Goal: Connect with others: Share content

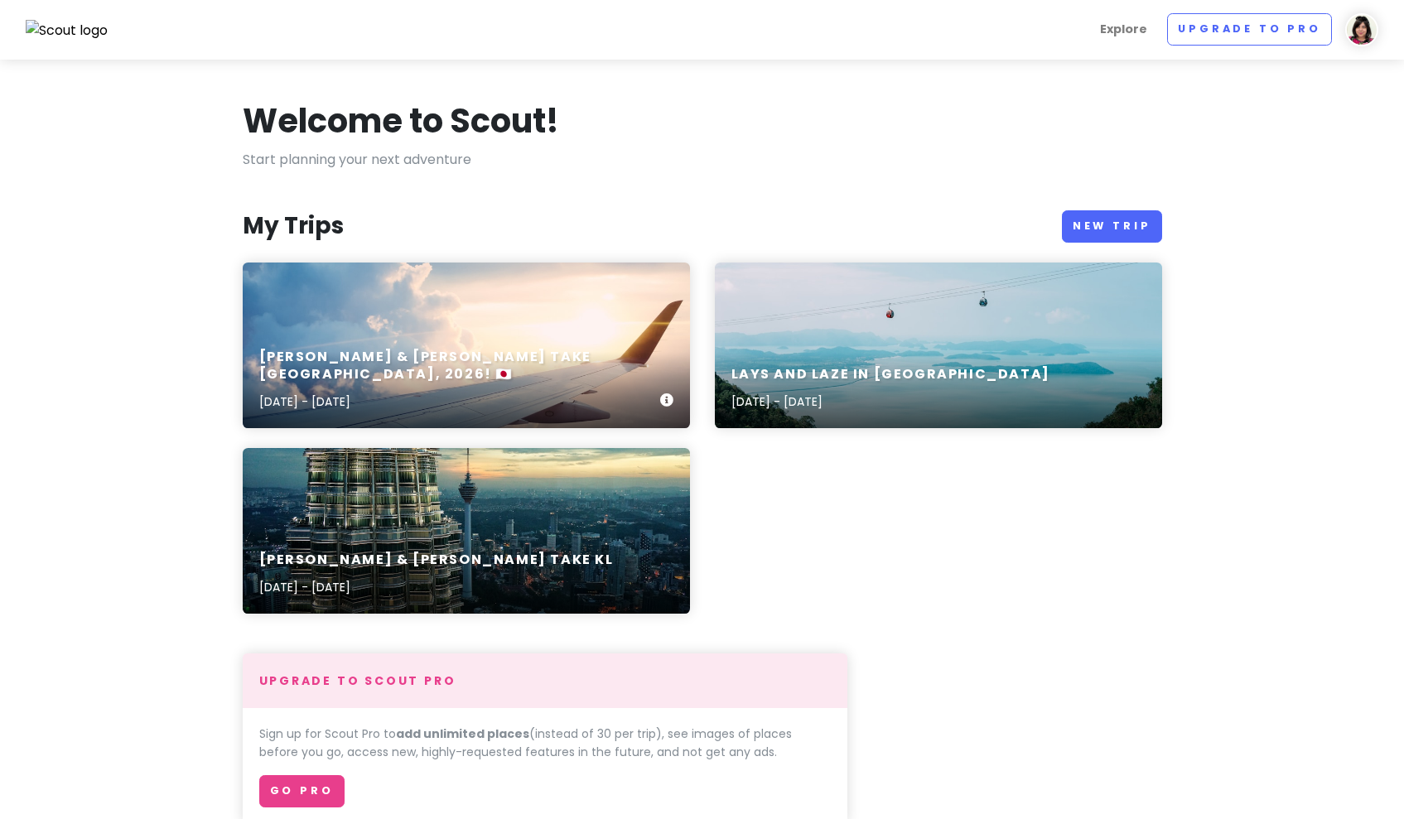
click at [460, 377] on h6 "[PERSON_NAME] & [PERSON_NAME] take [GEOGRAPHIC_DATA], 2026! 🇯🇵" at bounding box center [459, 366] width 401 height 35
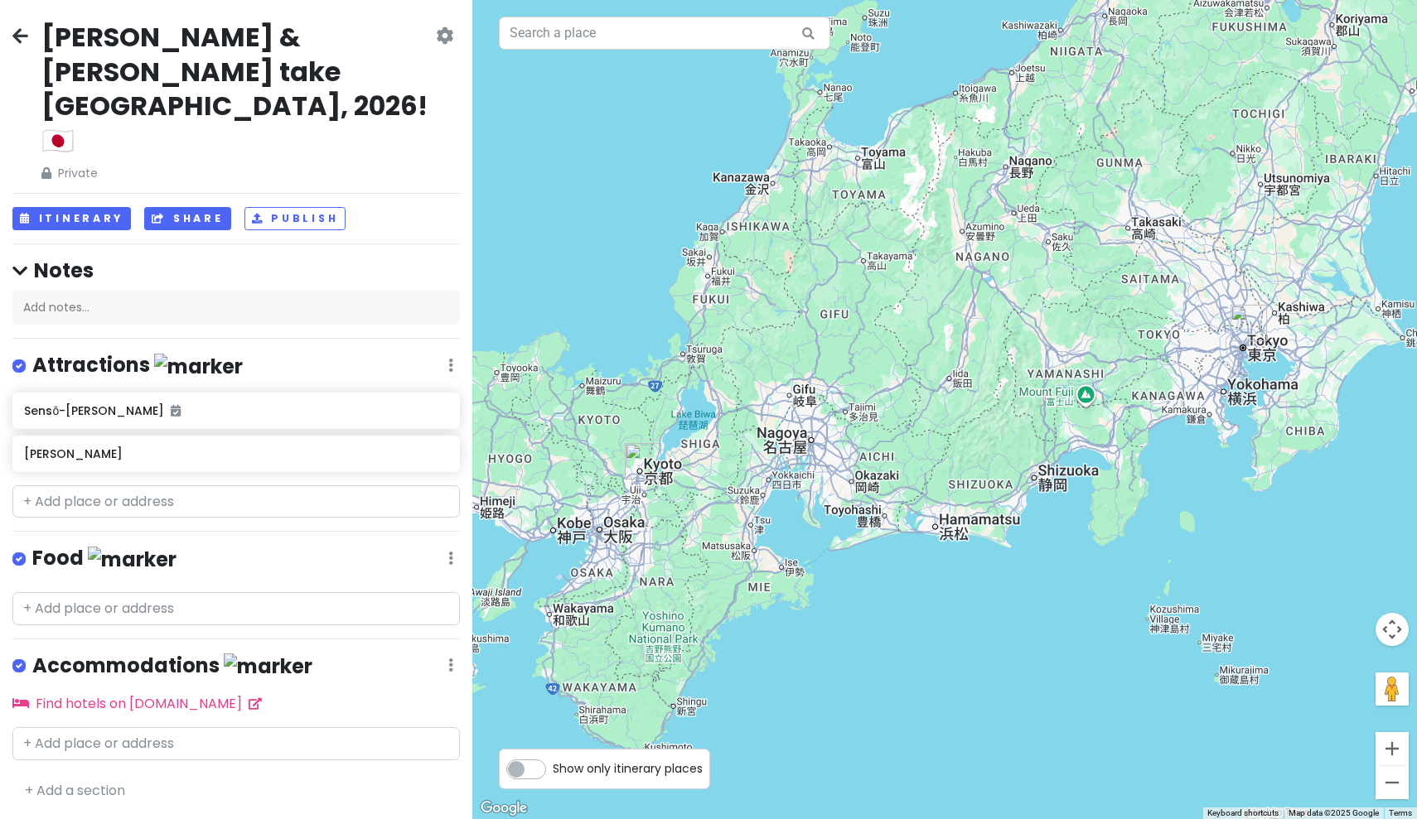
click at [170, 207] on button "Share" at bounding box center [187, 219] width 86 height 24
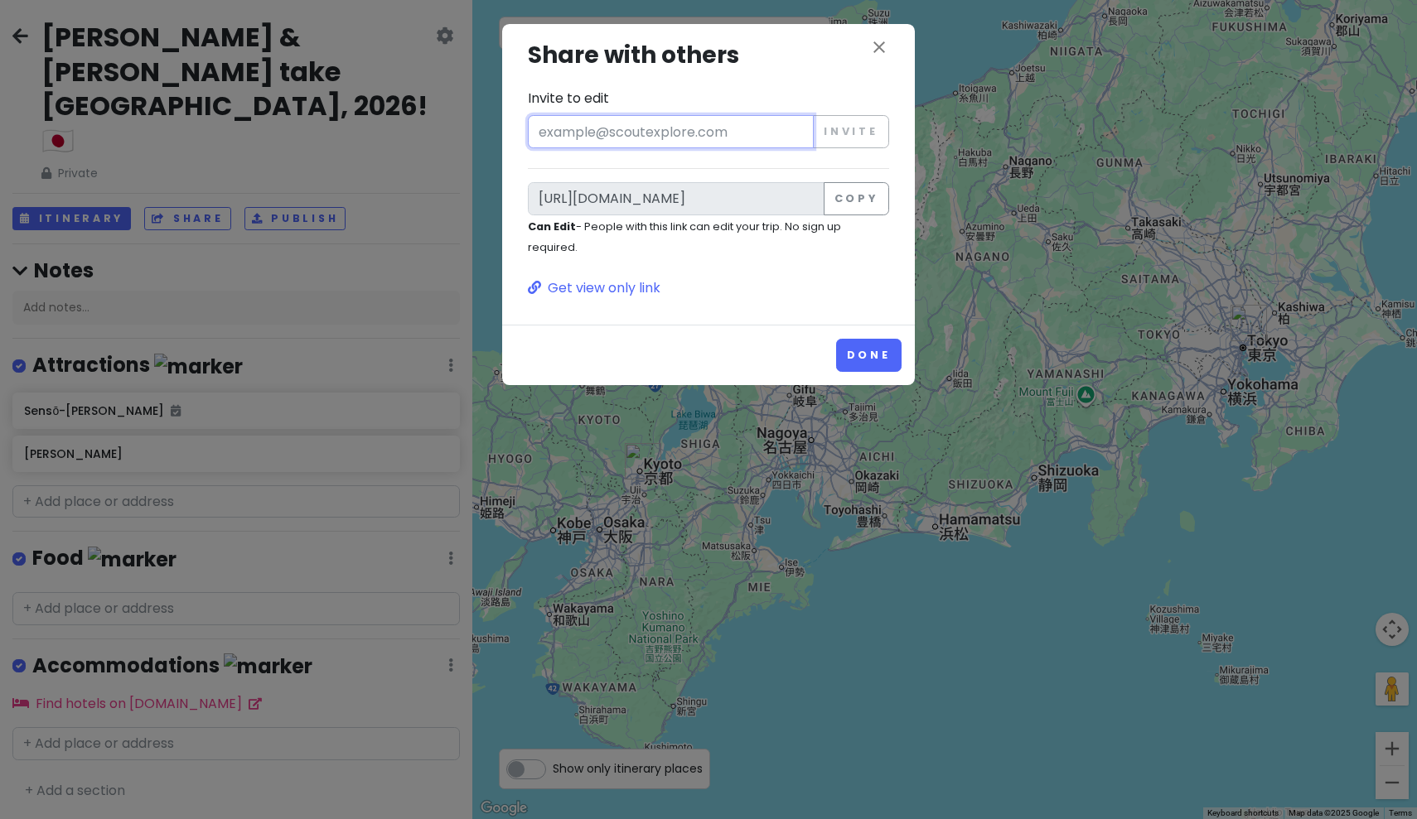
click at [595, 129] on input "Invite to edit" at bounding box center [671, 131] width 286 height 33
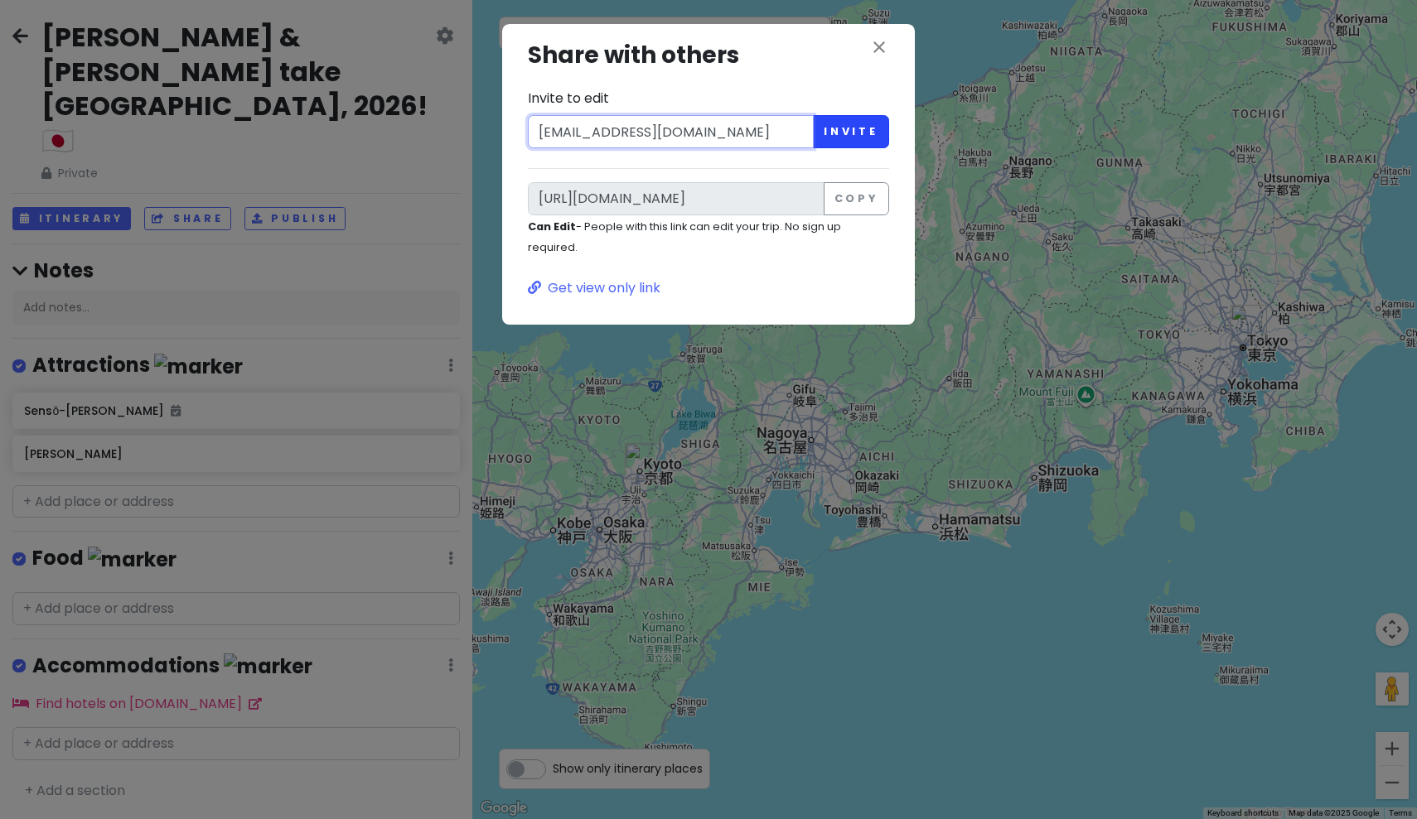
type input "[EMAIL_ADDRESS][DOMAIN_NAME]"
click at [848, 128] on button "Invite" at bounding box center [851, 131] width 76 height 33
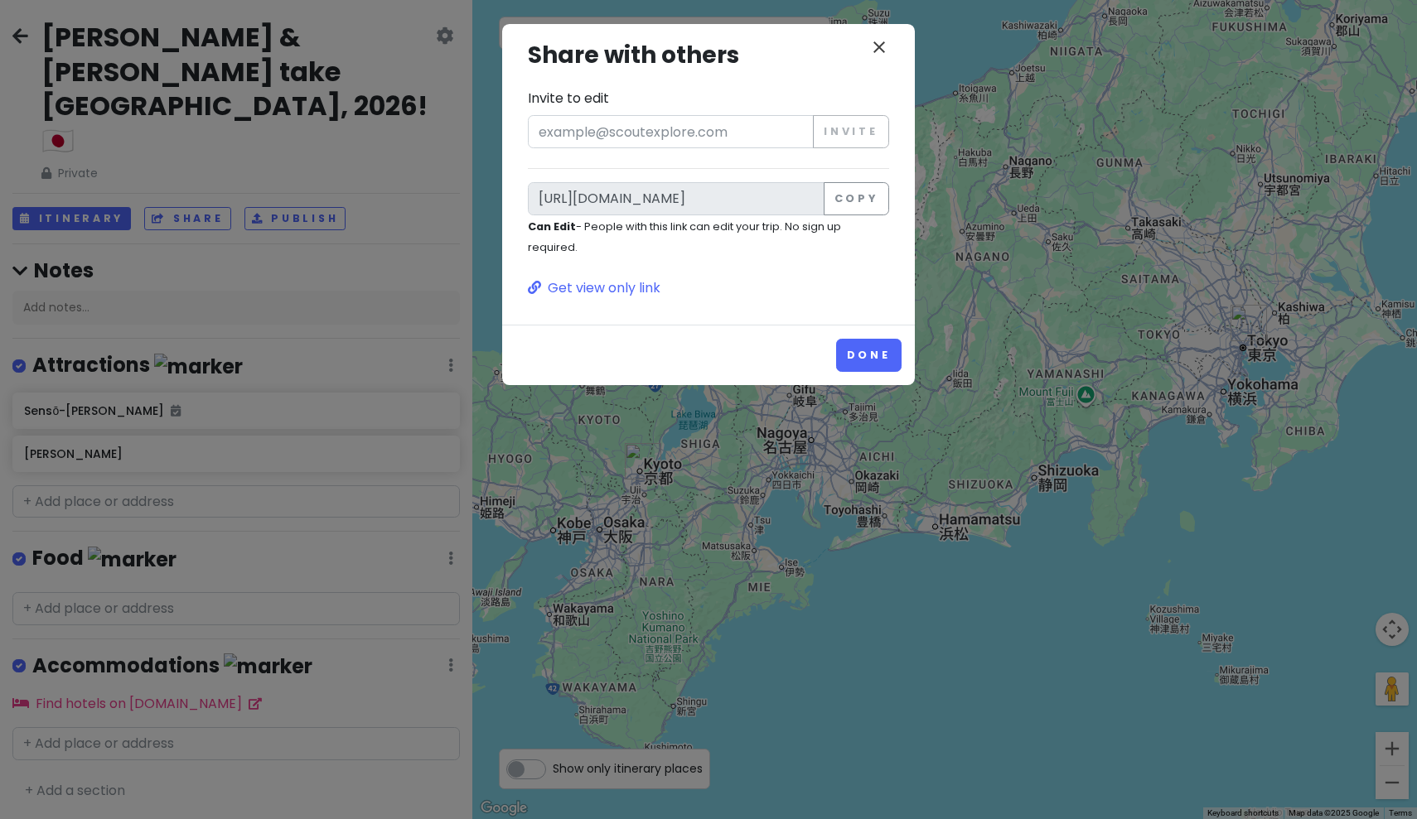
click at [880, 46] on icon "close" at bounding box center [879, 47] width 20 height 20
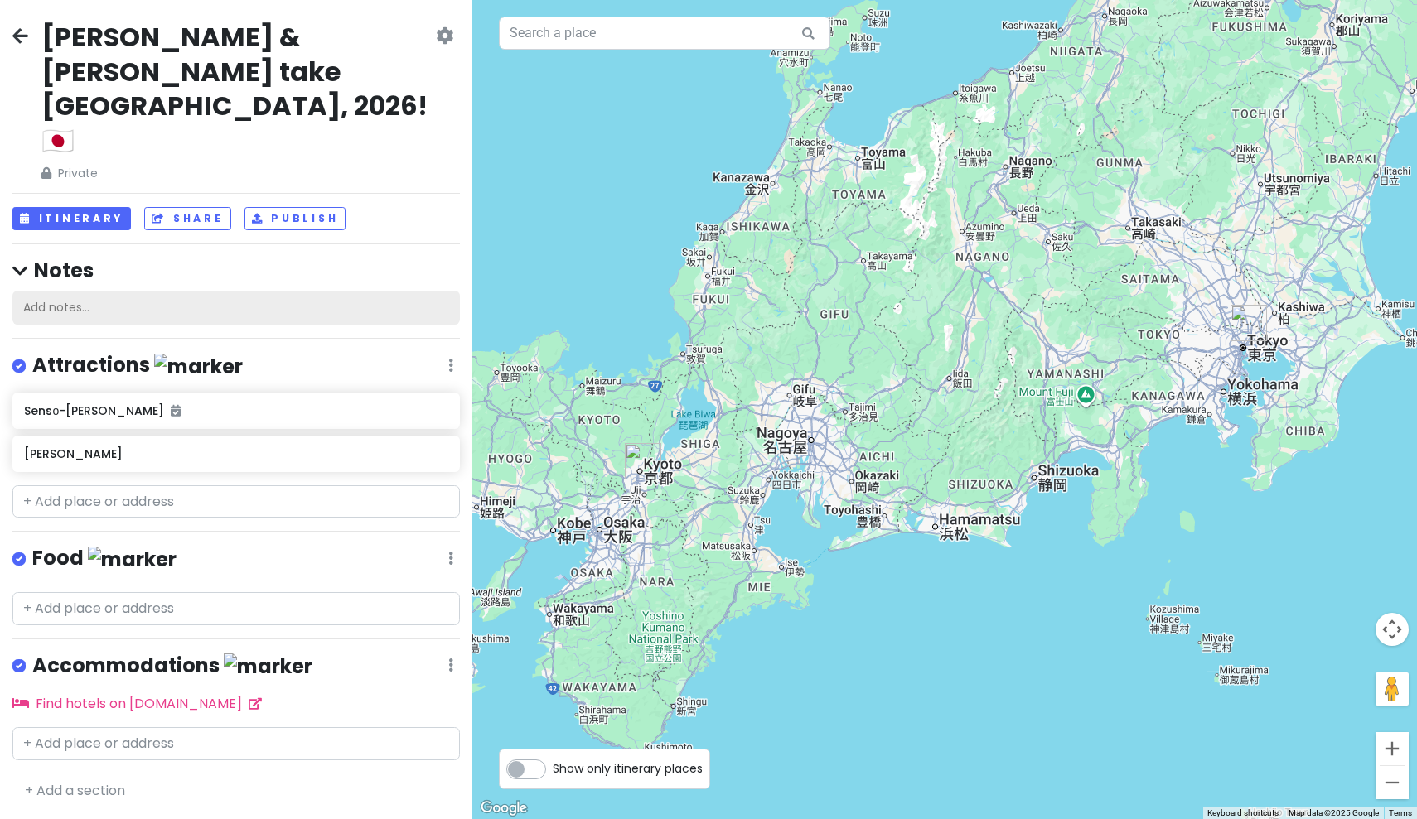
click at [118, 291] on div "Add notes..." at bounding box center [235, 308] width 447 height 35
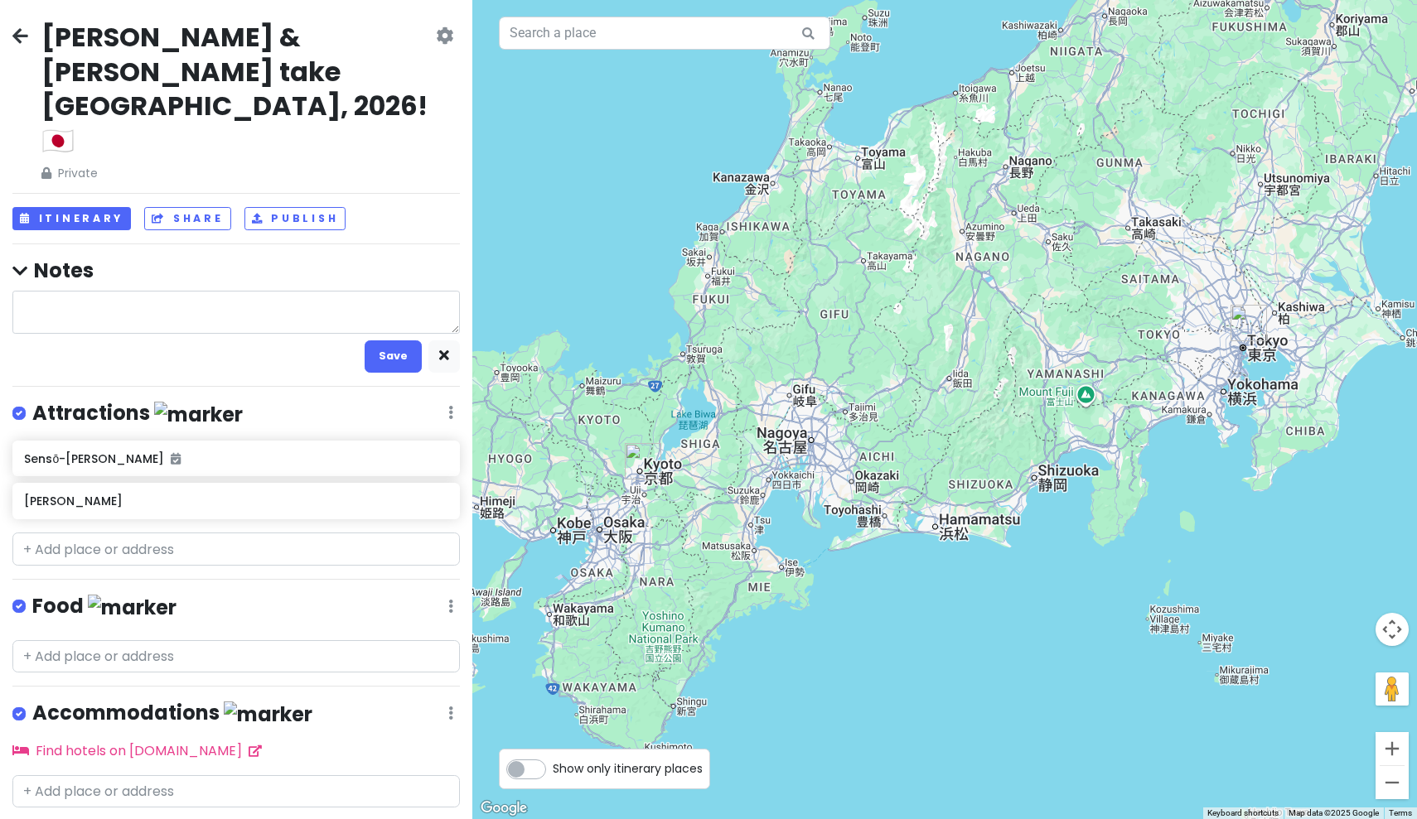
type textarea "x"
type textarea "T"
type textarea "x"
type textarea "To"
type textarea "x"
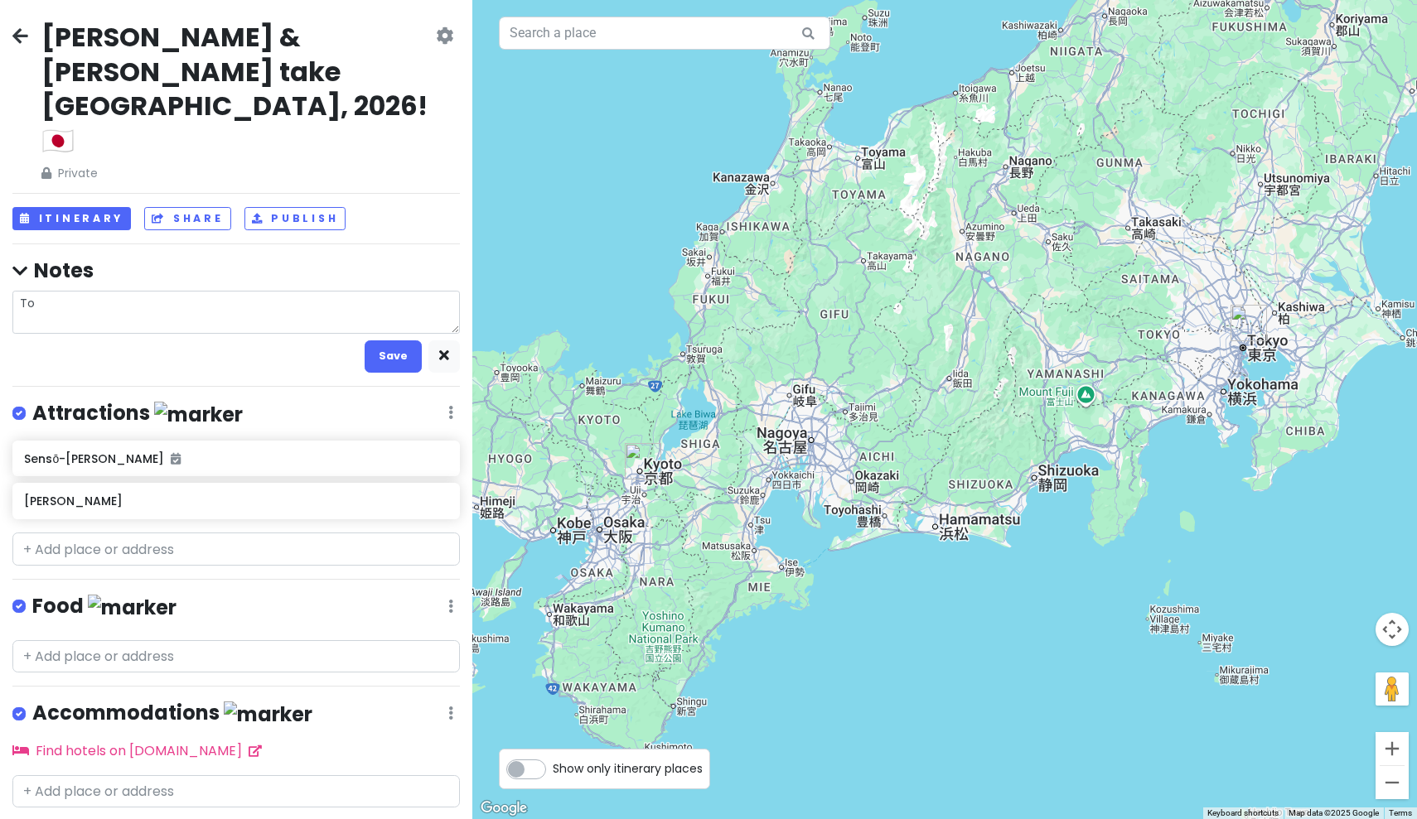
type textarea "Tok"
type textarea "x"
type textarea "Toky"
type textarea "x"
type textarea "[GEOGRAPHIC_DATA]"
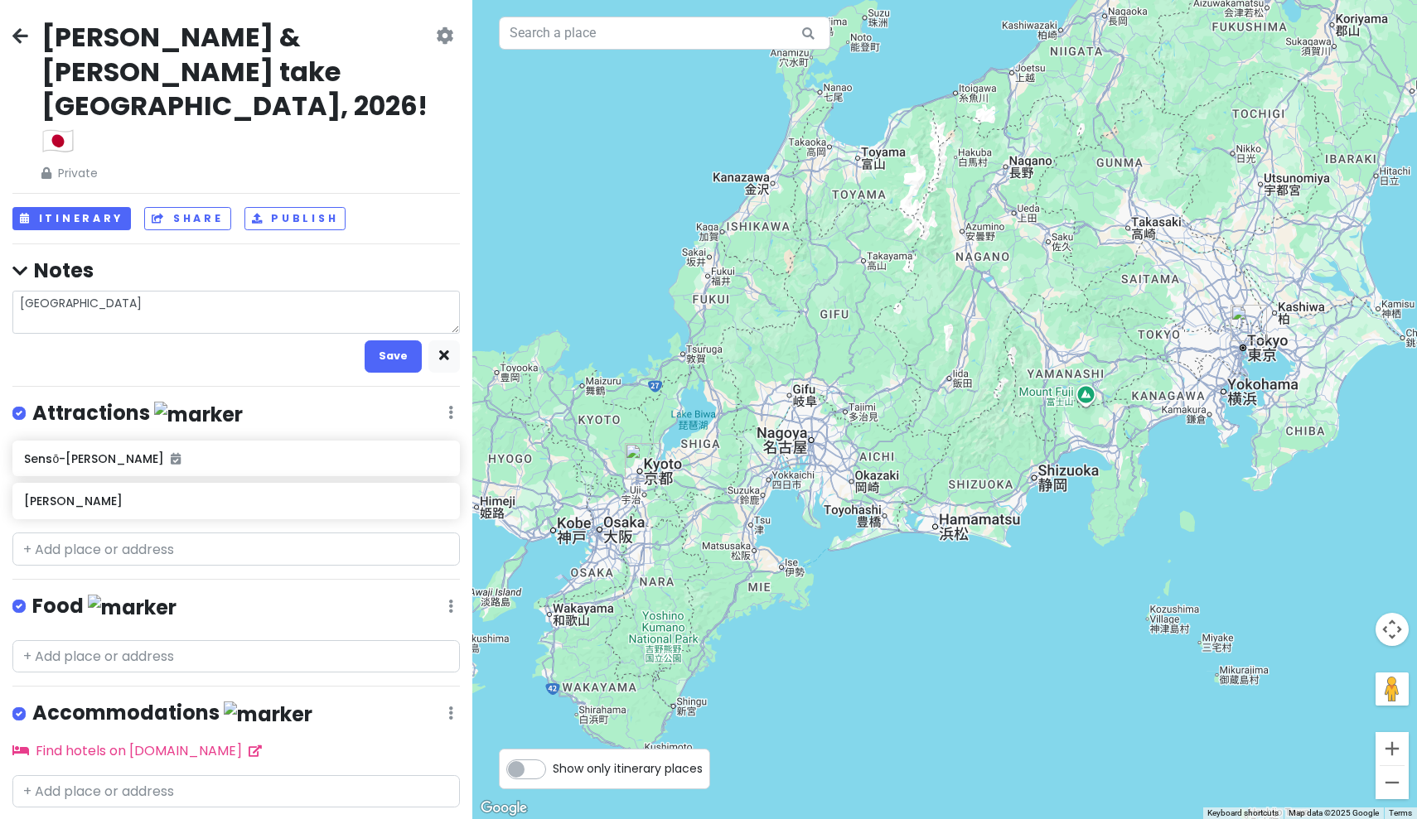
type textarea "x"
type textarea "[GEOGRAPHIC_DATA],"
type textarea "x"
type textarea "[GEOGRAPHIC_DATA],"
type textarea "x"
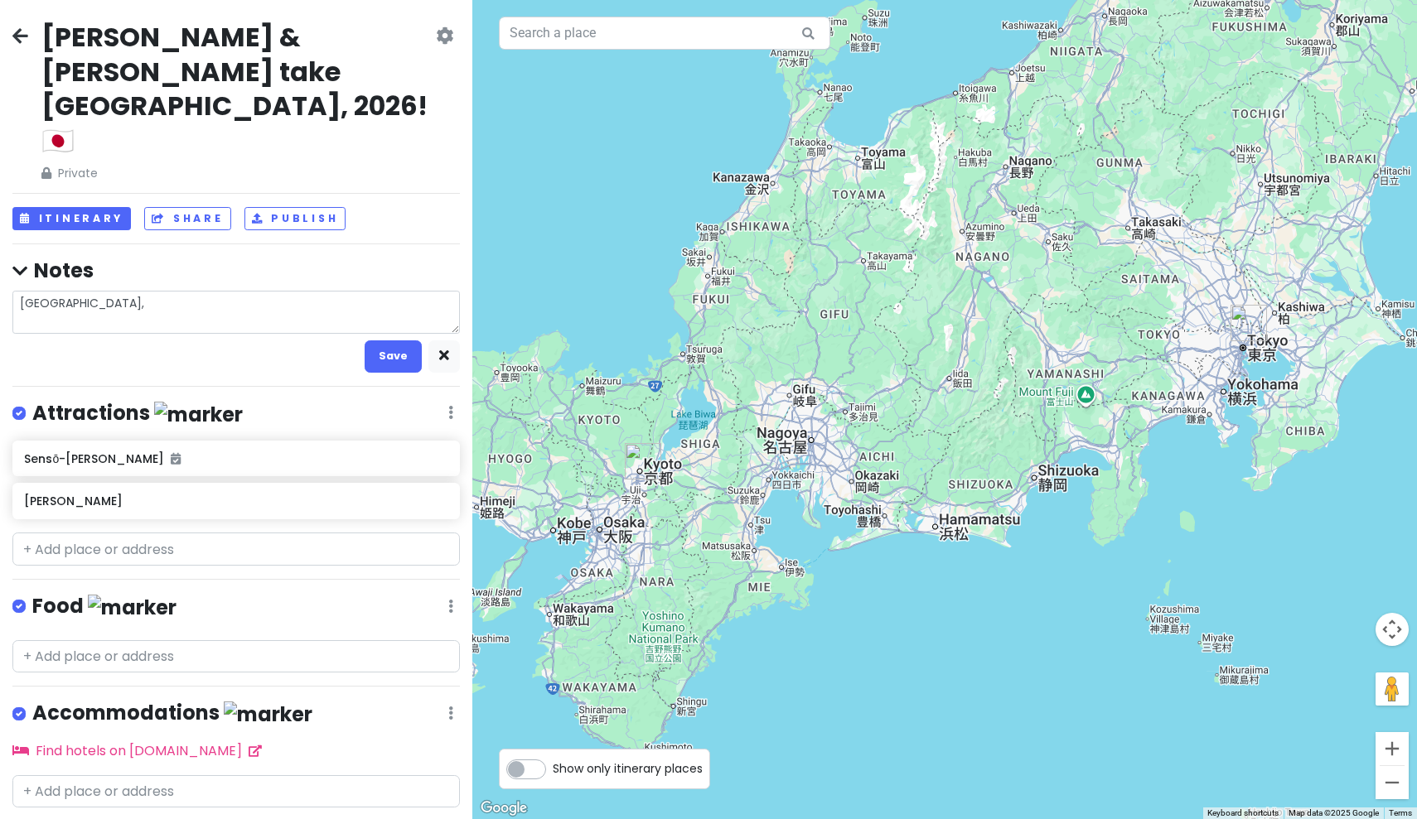
type textarea "[GEOGRAPHIC_DATA], O"
type textarea "x"
type textarea "[GEOGRAPHIC_DATA], [GEOGRAPHIC_DATA]"
type textarea "x"
type textarea "[GEOGRAPHIC_DATA], Osa"
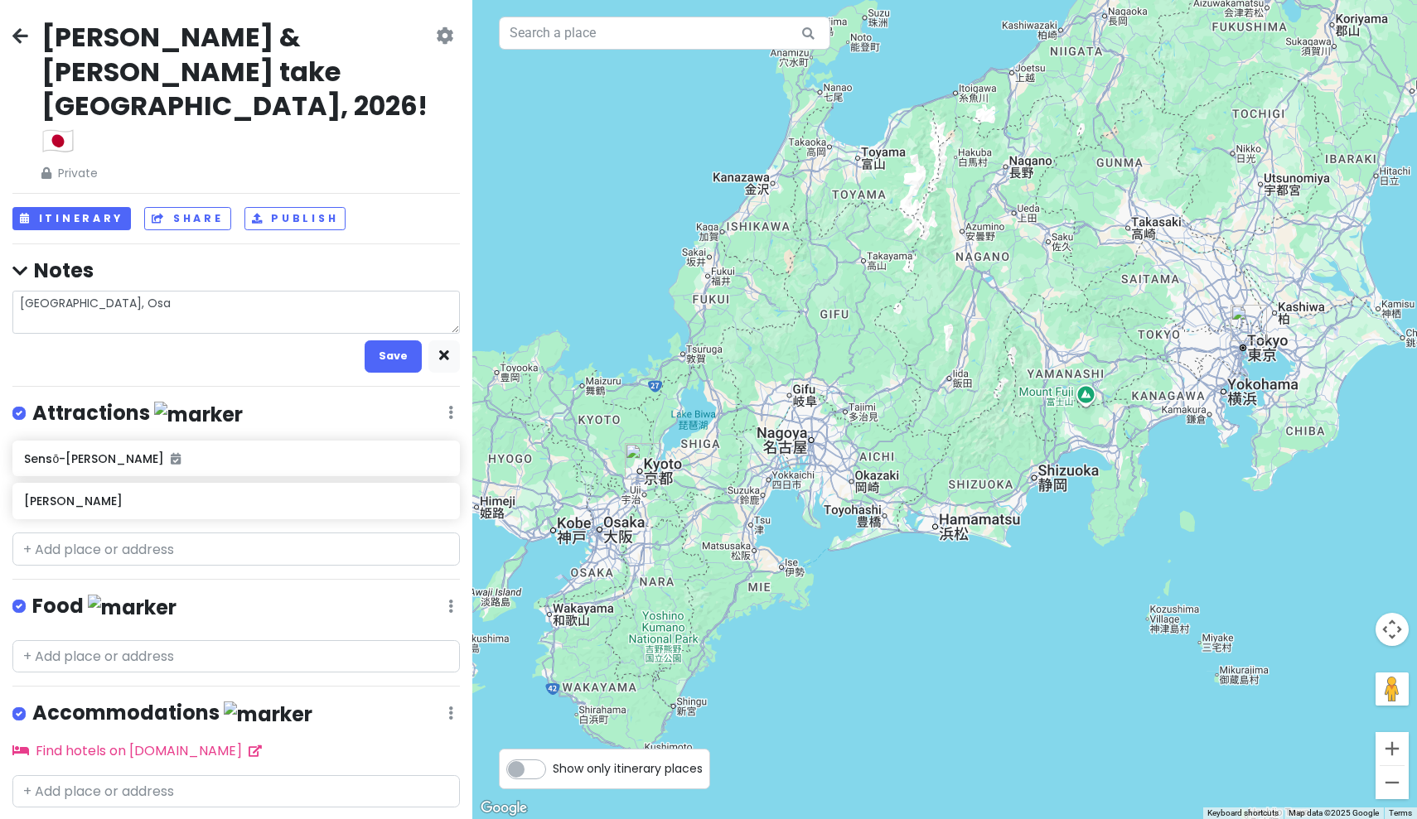
type textarea "x"
type textarea "[GEOGRAPHIC_DATA], Osaa"
type textarea "x"
type textarea "[GEOGRAPHIC_DATA], Osa"
type textarea "x"
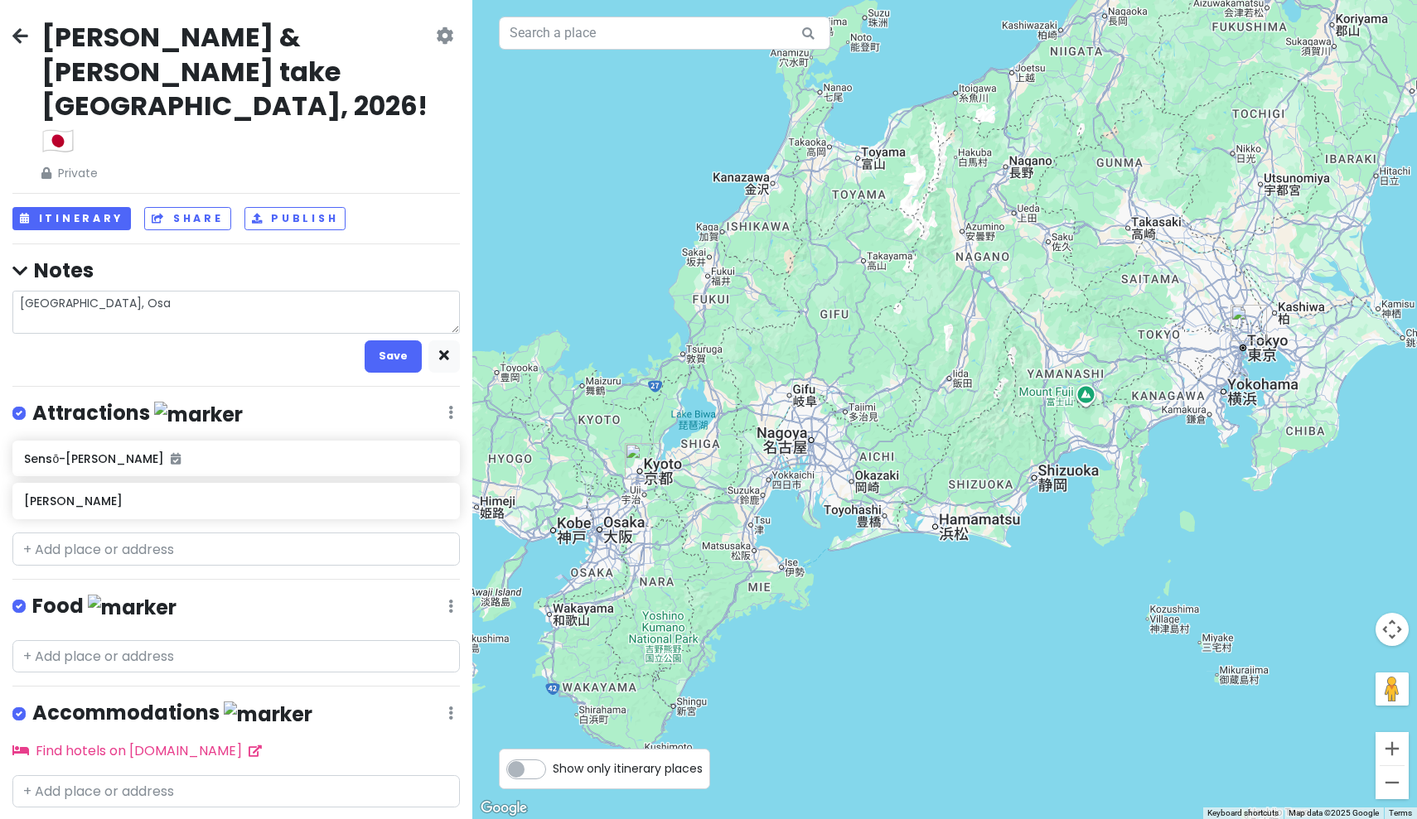
type textarea "[GEOGRAPHIC_DATA], [PERSON_NAME]"
type textarea "x"
type textarea "[GEOGRAPHIC_DATA], [GEOGRAPHIC_DATA]"
type textarea "x"
type textarea "[GEOGRAPHIC_DATA], [GEOGRAPHIC_DATA],"
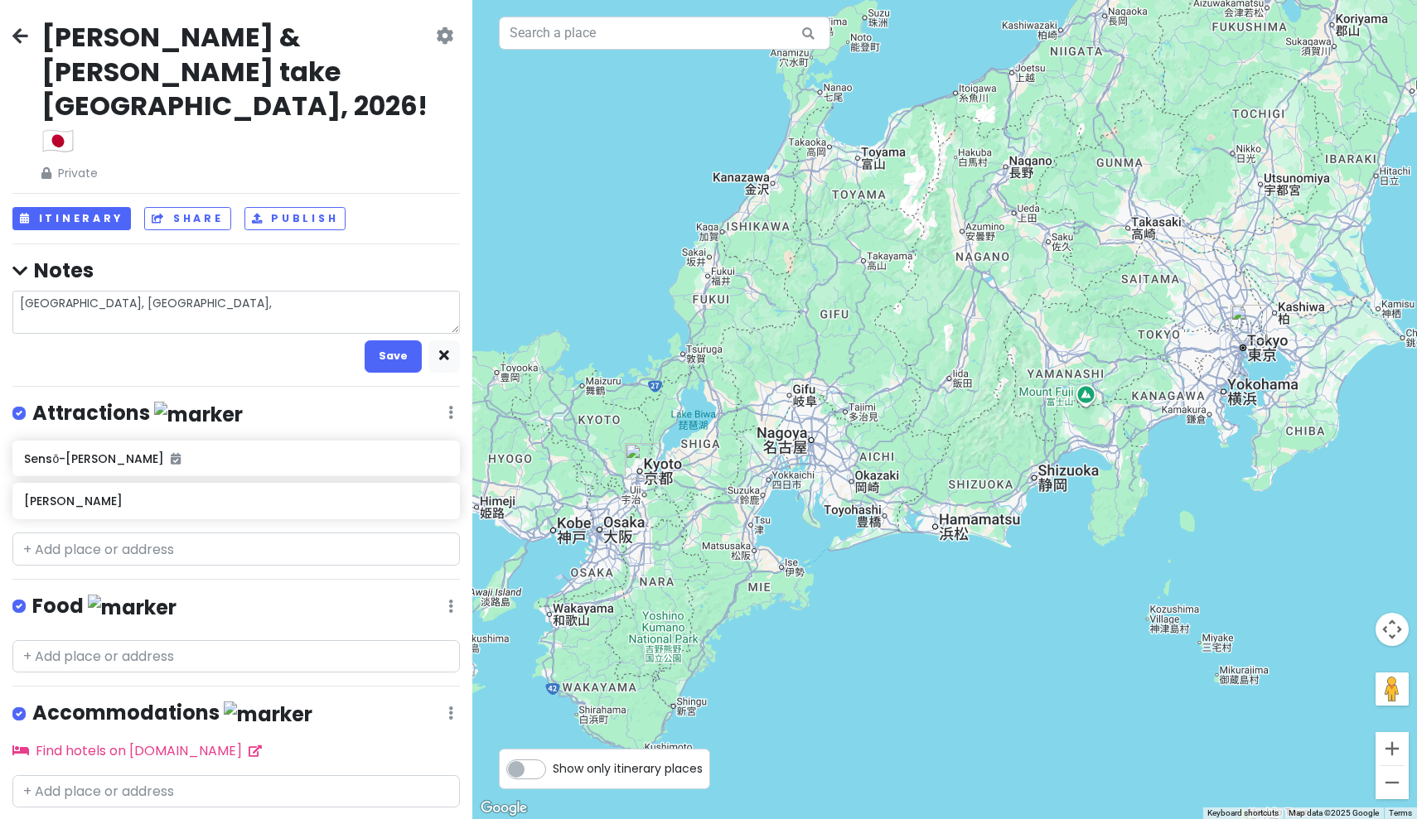
click at [60, 291] on textarea "[GEOGRAPHIC_DATA], [GEOGRAPHIC_DATA]," at bounding box center [235, 312] width 447 height 43
type textarea "x"
type textarea "[GEOGRAPHIC_DATA], [GEOGRAPHIC_DATA],"
type textarea "x"
type textarea "[GEOGRAPHIC_DATA], [GEOGRAPHIC_DATA],"
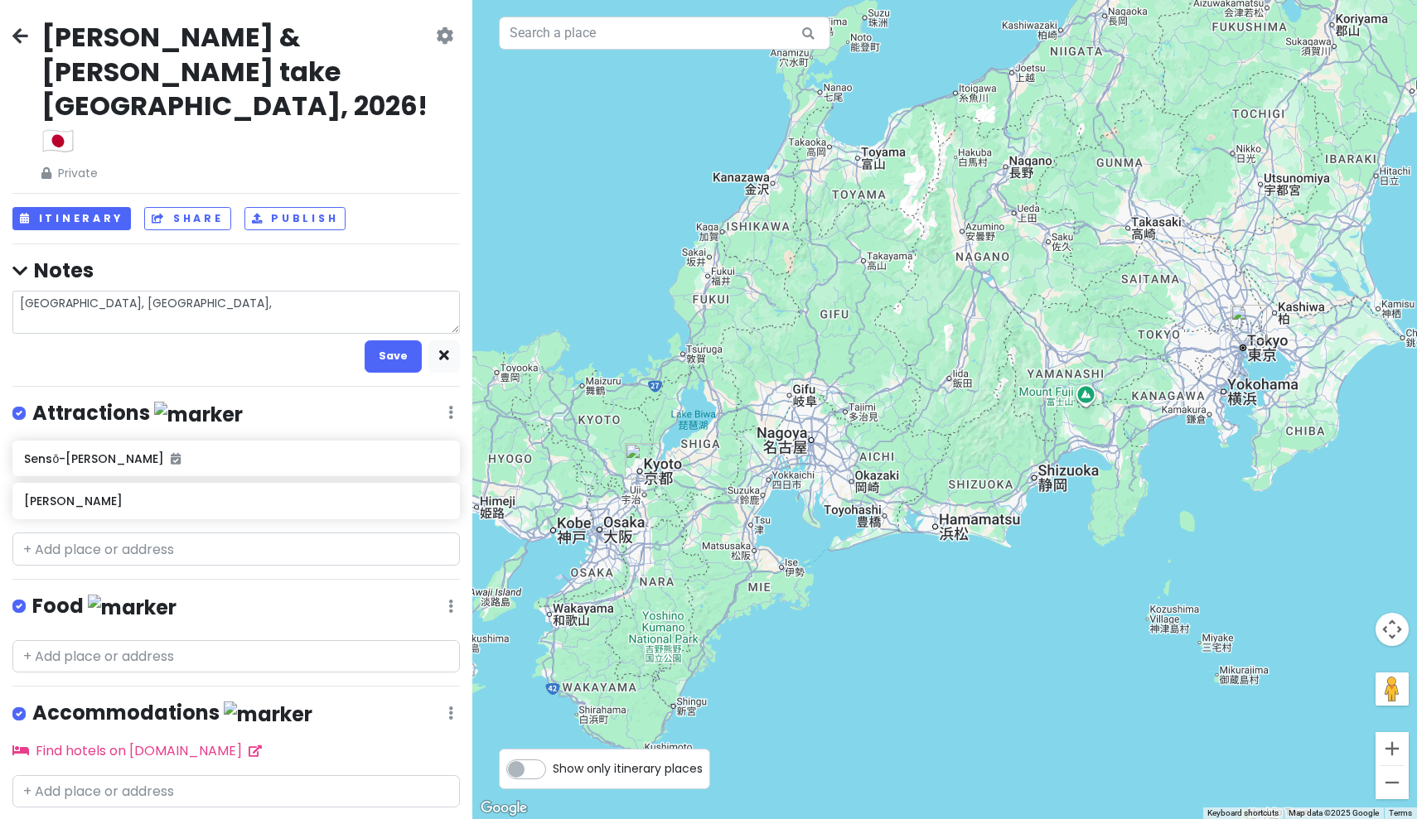
type textarea "x"
type textarea "[GEOGRAPHIC_DATA], [GEOGRAPHIC_DATA],"
type textarea "x"
type textarea "[GEOGRAPHIC_DATA], [GEOGRAPHIC_DATA],"
type textarea "x"
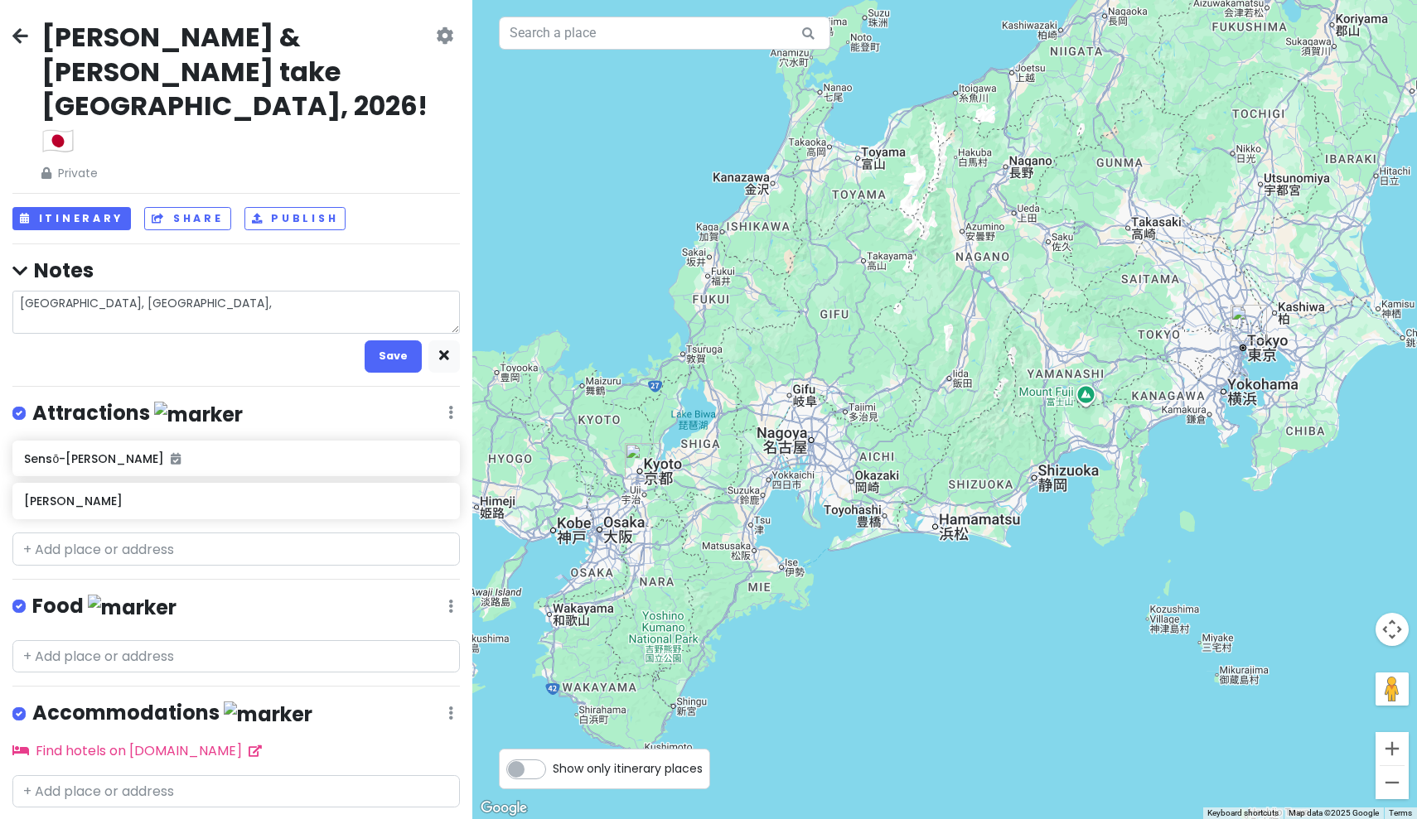
type textarea "[GEOGRAPHIC_DATA], [GEOGRAPHIC_DATA],"
type textarea "x"
type textarea "[GEOGRAPHIC_DATA], [GEOGRAPHIC_DATA],"
type textarea "x"
type textarea "[GEOGRAPHIC_DATA], [GEOGRAPHIC_DATA],"
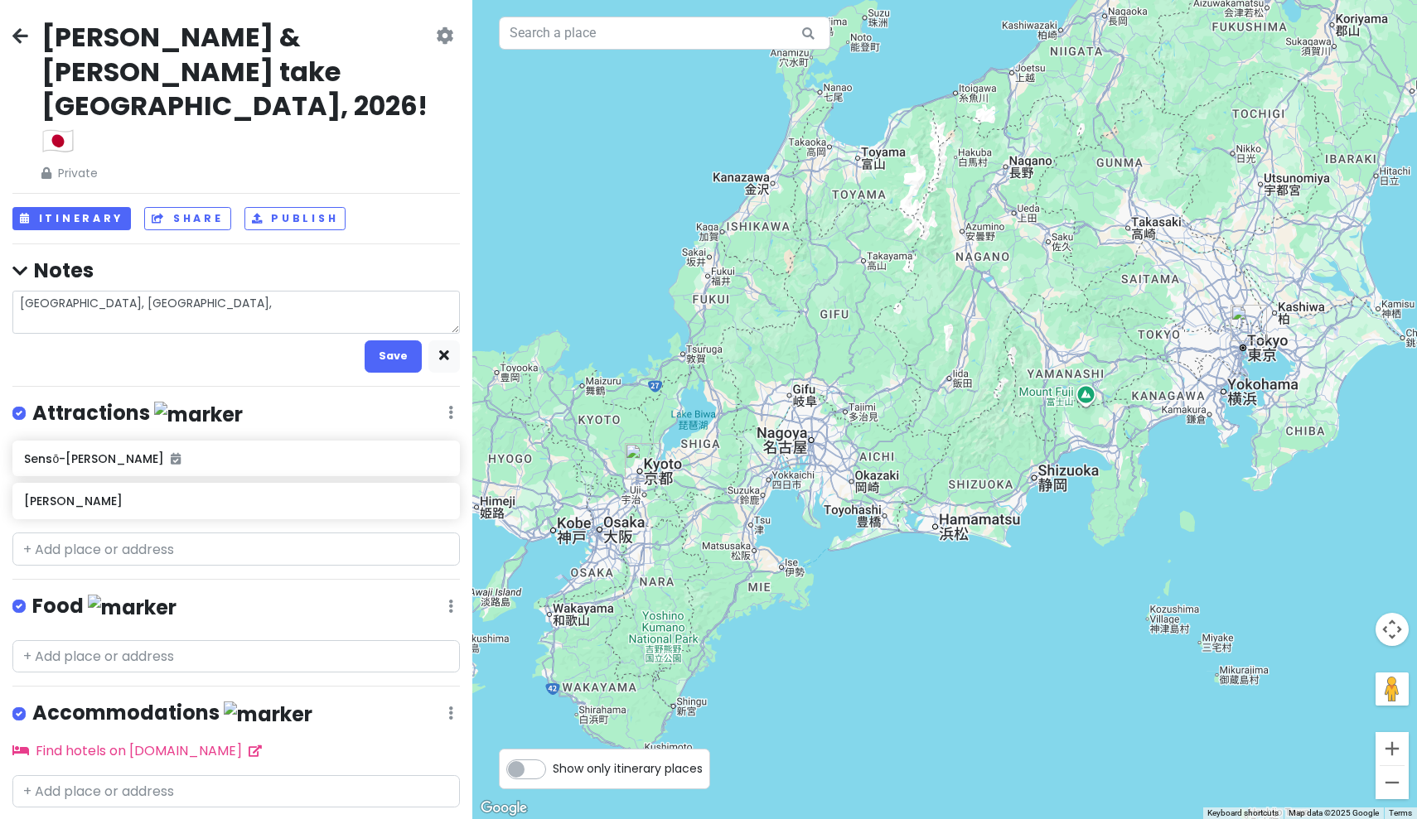
type textarea "x"
type textarea "[GEOGRAPHIC_DATA], [GEOGRAPHIC_DATA],"
type textarea "x"
type textarea "[GEOGRAPHIC_DATA], [GEOGRAPHIC_DATA],[GEOGRAPHIC_DATA],"
type textarea "x"
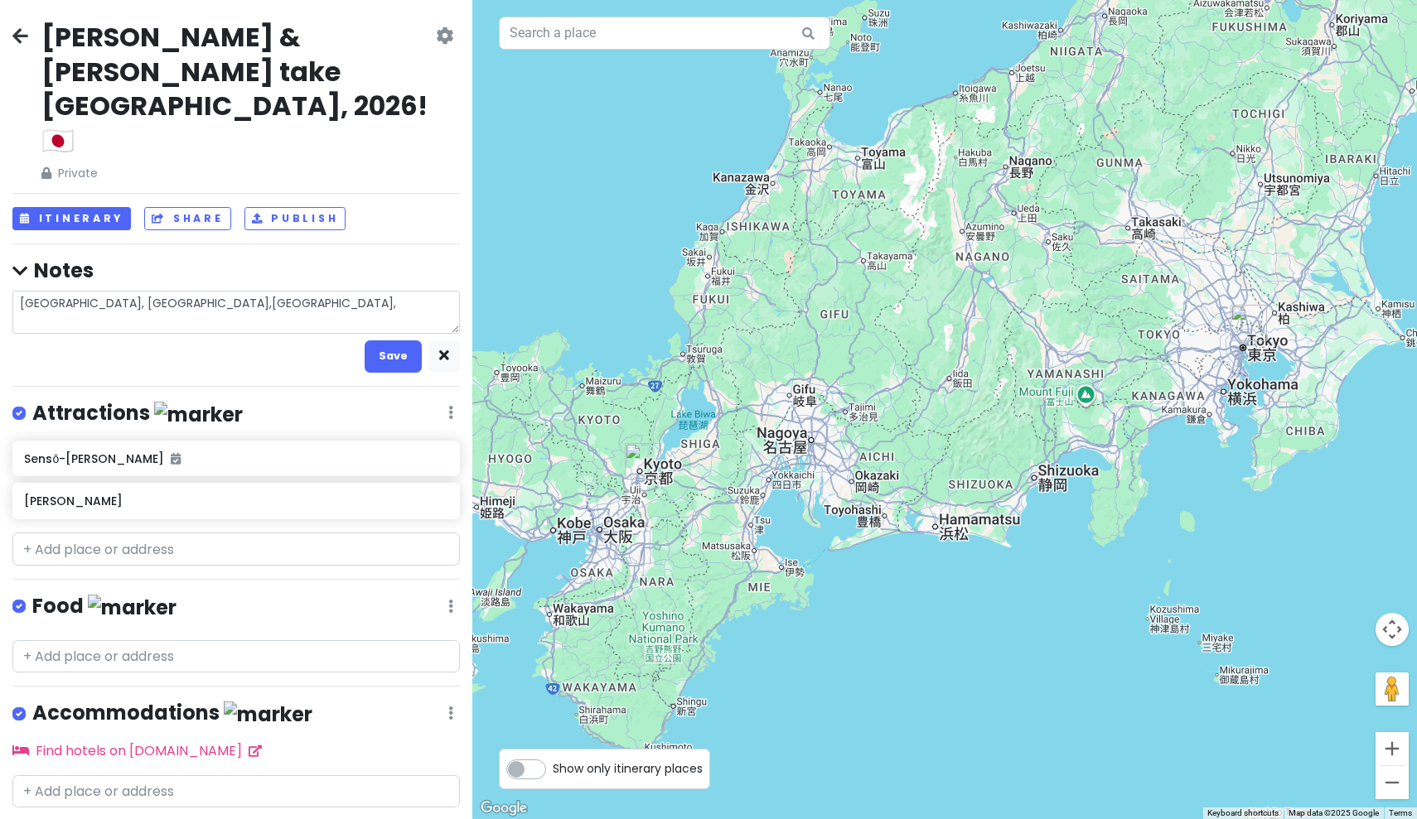
type textarea "[GEOGRAPHIC_DATA], [GEOGRAPHIC_DATA], [GEOGRAPHIC_DATA],"
click at [171, 291] on textarea "[GEOGRAPHIC_DATA], [GEOGRAPHIC_DATA], [GEOGRAPHIC_DATA]," at bounding box center [235, 312] width 447 height 43
type textarea "x"
type textarea "[GEOGRAPHIC_DATA], [GEOGRAPHIC_DATA], [GEOGRAPHIC_DATA],"
type textarea "x"
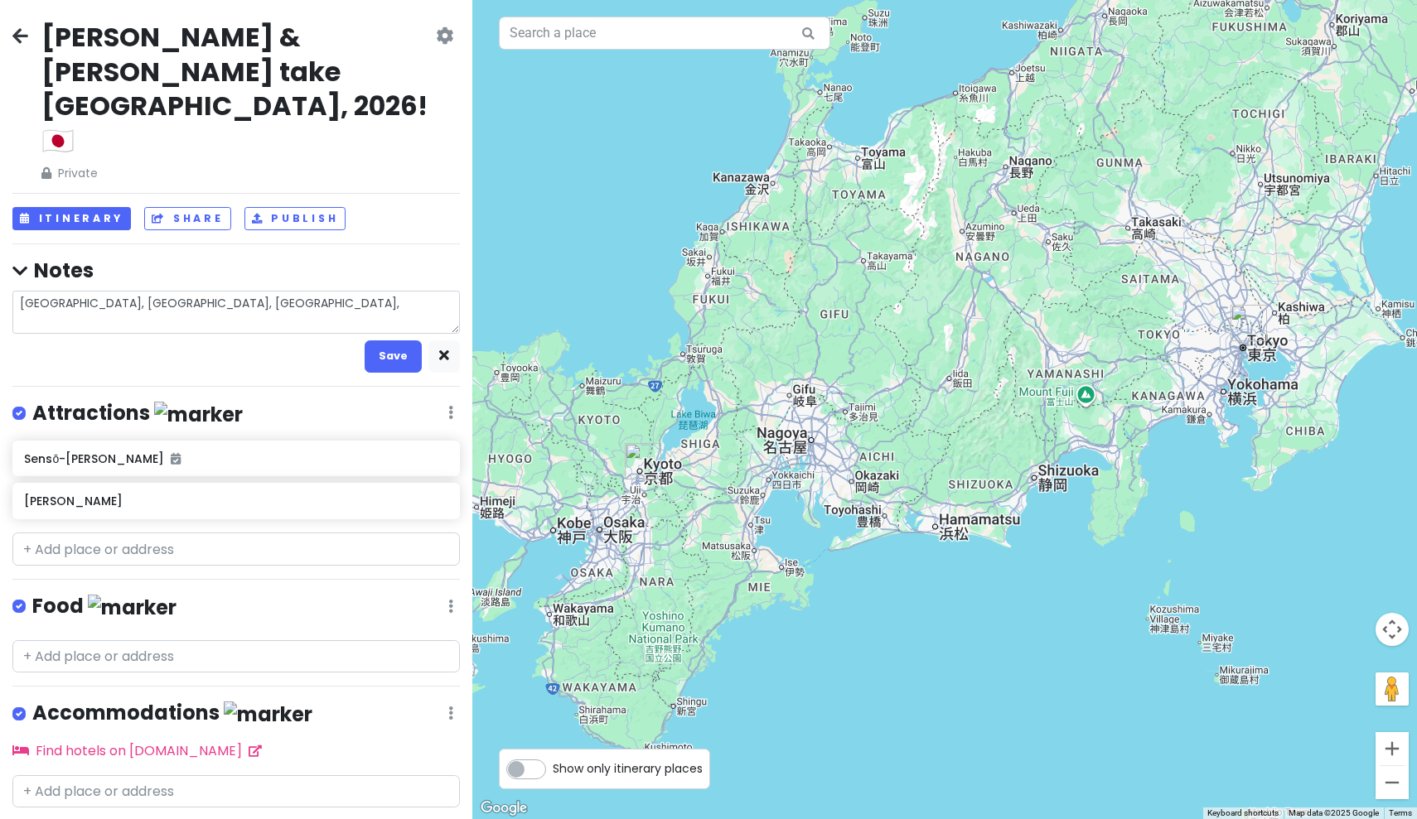
type textarea "[GEOGRAPHIC_DATA], [GEOGRAPHIC_DATA], [GEOGRAPHIC_DATA], J"
type textarea "x"
type textarea "[GEOGRAPHIC_DATA], [GEOGRAPHIC_DATA], [GEOGRAPHIC_DATA],"
type textarea "x"
type textarea "[GEOGRAPHIC_DATA], [GEOGRAPHIC_DATA], [GEOGRAPHIC_DATA], K"
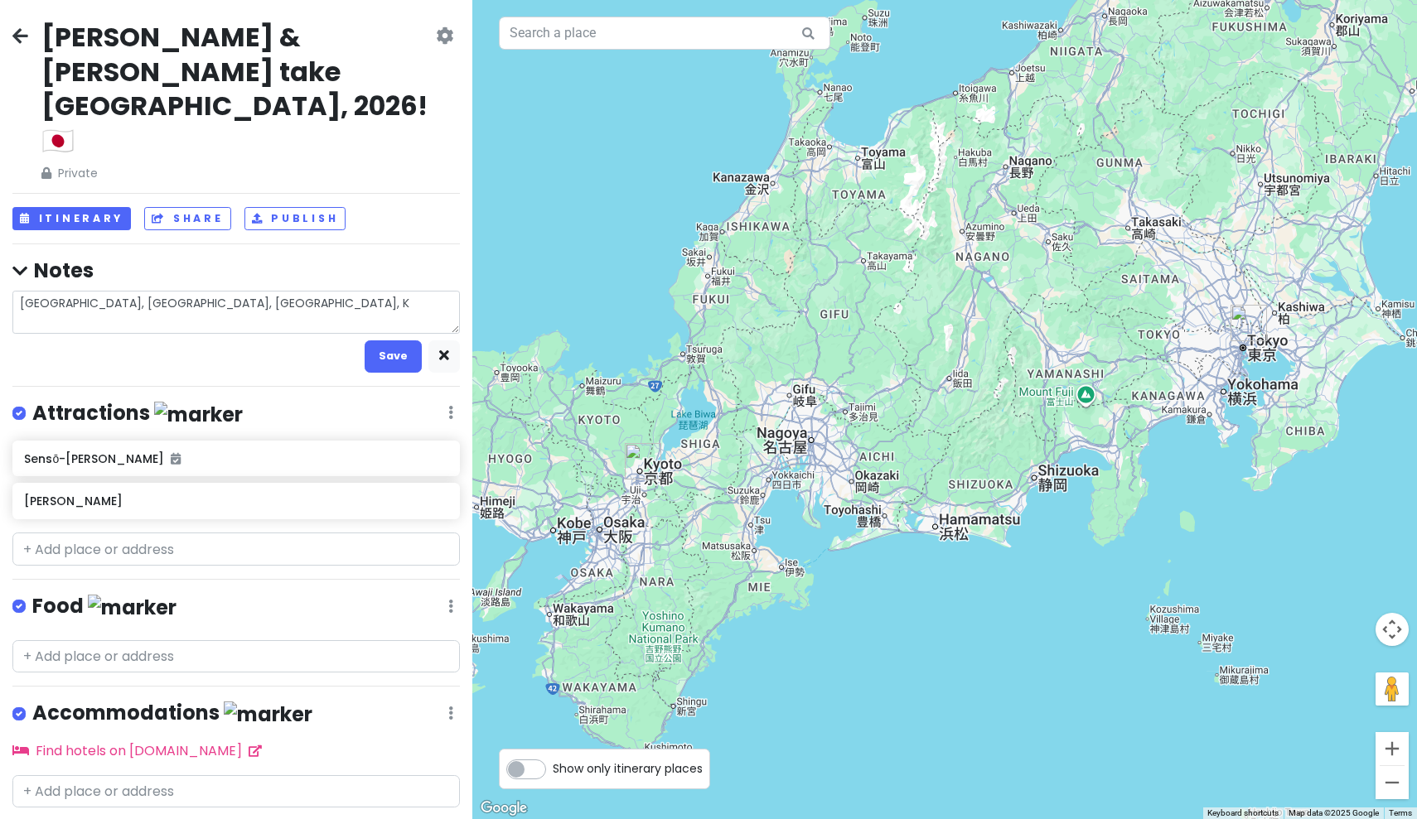
type textarea "x"
type textarea "[GEOGRAPHIC_DATA], [GEOGRAPHIC_DATA], [GEOGRAPHIC_DATA], [GEOGRAPHIC_DATA]"
type textarea "x"
type textarea "[GEOGRAPHIC_DATA], [GEOGRAPHIC_DATA], [GEOGRAPHIC_DATA], [GEOGRAPHIC_DATA]"
type textarea "x"
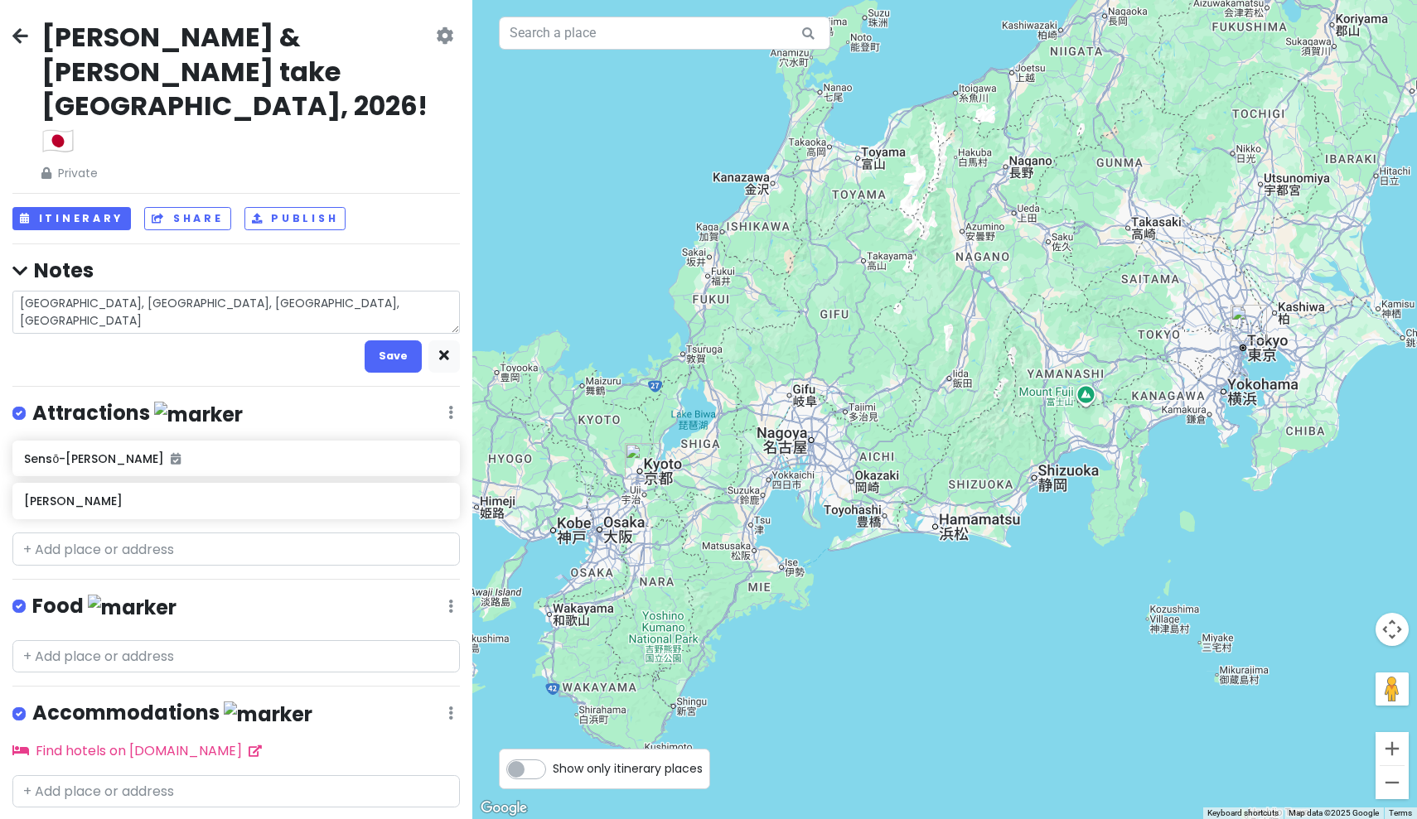
type textarea "[GEOGRAPHIC_DATA], [GEOGRAPHIC_DATA], [GEOGRAPHIC_DATA], [GEOGRAPHIC_DATA]"
type textarea "x"
type textarea "[GEOGRAPHIC_DATA], [GEOGRAPHIC_DATA], [GEOGRAPHIC_DATA], [GEOGRAPHIC_DATA],"
type textarea "x"
type textarea "[GEOGRAPHIC_DATA], [GEOGRAPHIC_DATA], [GEOGRAPHIC_DATA], [GEOGRAPHIC_DATA],"
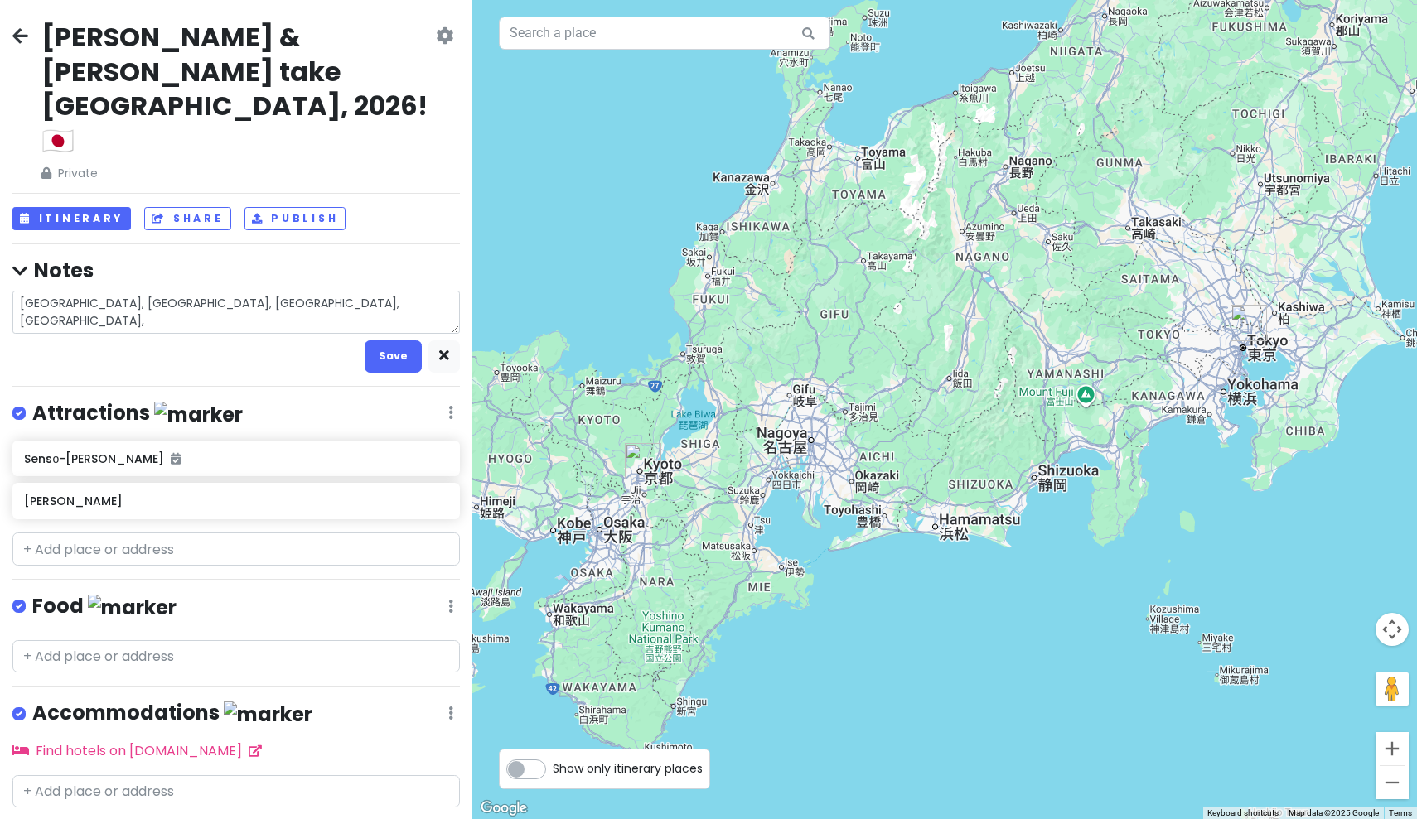
type textarea "x"
type textarea "[GEOGRAPHIC_DATA], [GEOGRAPHIC_DATA], [GEOGRAPHIC_DATA], [GEOGRAPHIC_DATA],"
type textarea "x"
type textarea "[GEOGRAPHIC_DATA], [GEOGRAPHIC_DATA], [GEOGRAPHIC_DATA], [GEOGRAPHIC_DATA],"
type textarea "x"
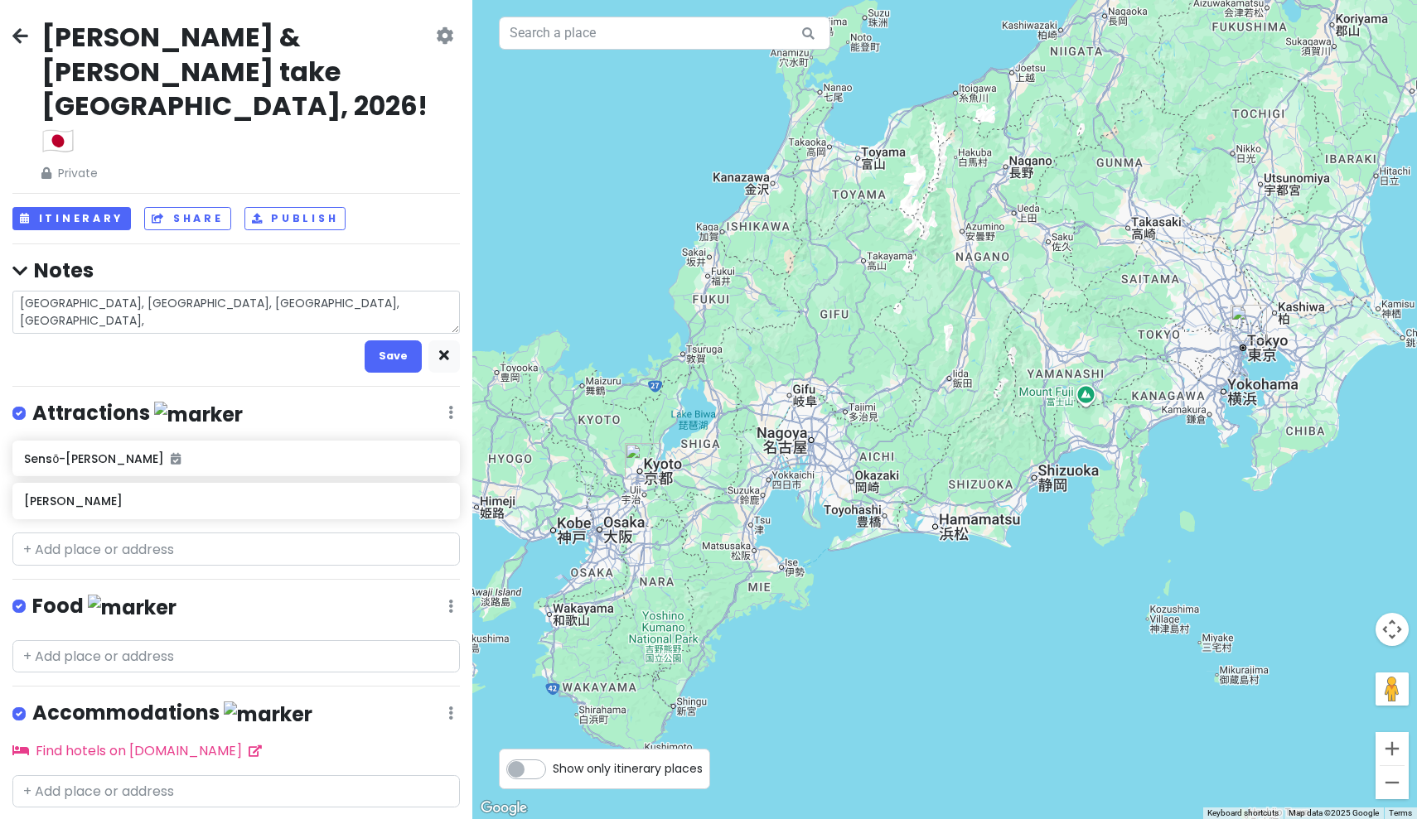
type textarea "[GEOGRAPHIC_DATA], [GEOGRAPHIC_DATA], [GEOGRAPHIC_DATA], [GEOGRAPHIC_DATA], N"
type textarea "x"
type textarea "[GEOGRAPHIC_DATA], [GEOGRAPHIC_DATA], [GEOGRAPHIC_DATA], [GEOGRAPHIC_DATA], Na"
type textarea "x"
type textarea "[GEOGRAPHIC_DATA], [GEOGRAPHIC_DATA], [GEOGRAPHIC_DATA], [GEOGRAPHIC_DATA], Nar"
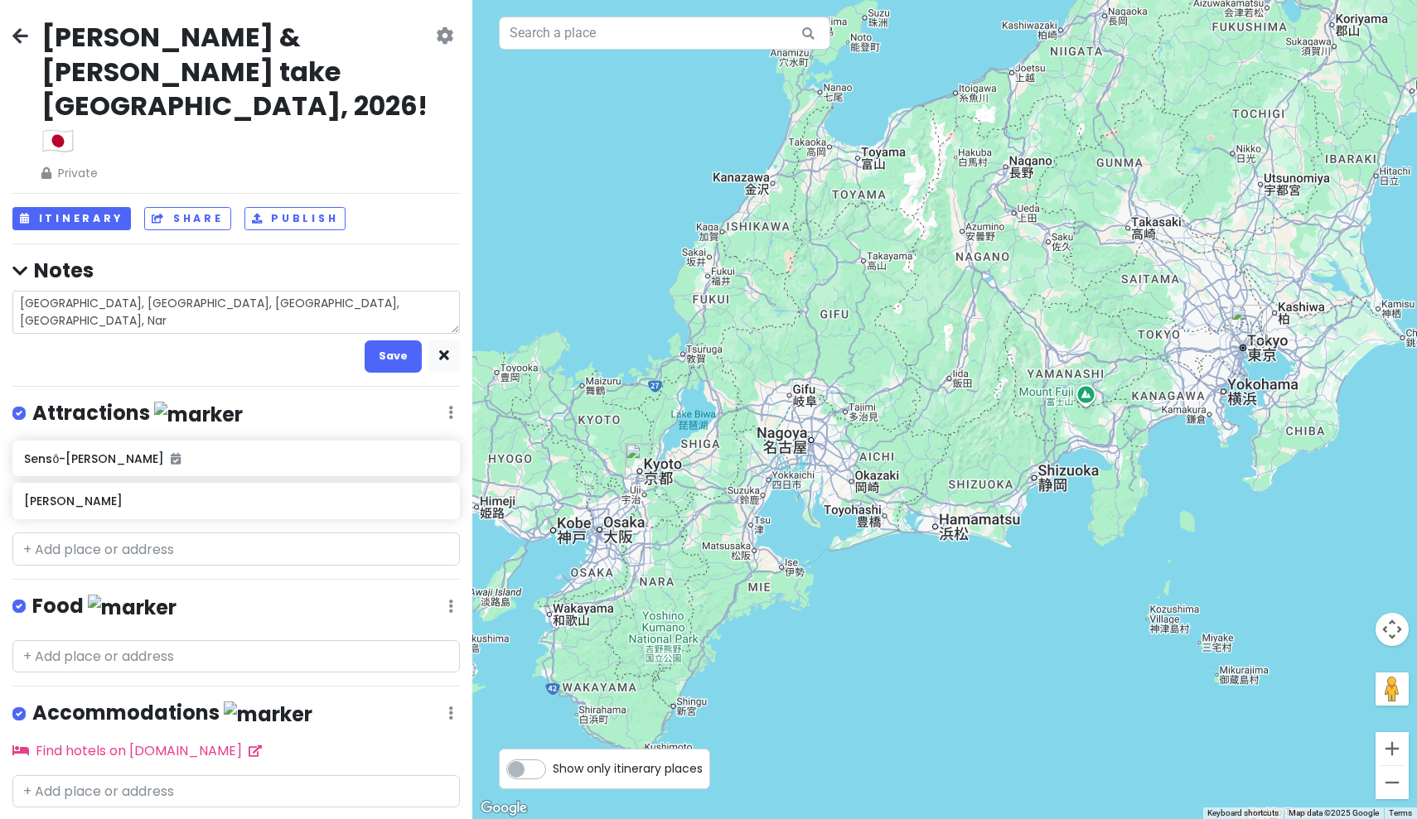
type textarea "x"
type textarea "[GEOGRAPHIC_DATA], [GEOGRAPHIC_DATA], [GEOGRAPHIC_DATA], [GEOGRAPHIC_DATA], [GE…"
type textarea "x"
type textarea "[GEOGRAPHIC_DATA], [GEOGRAPHIC_DATA], [GEOGRAPHIC_DATA], [GEOGRAPHIC_DATA], Nar"
type textarea "x"
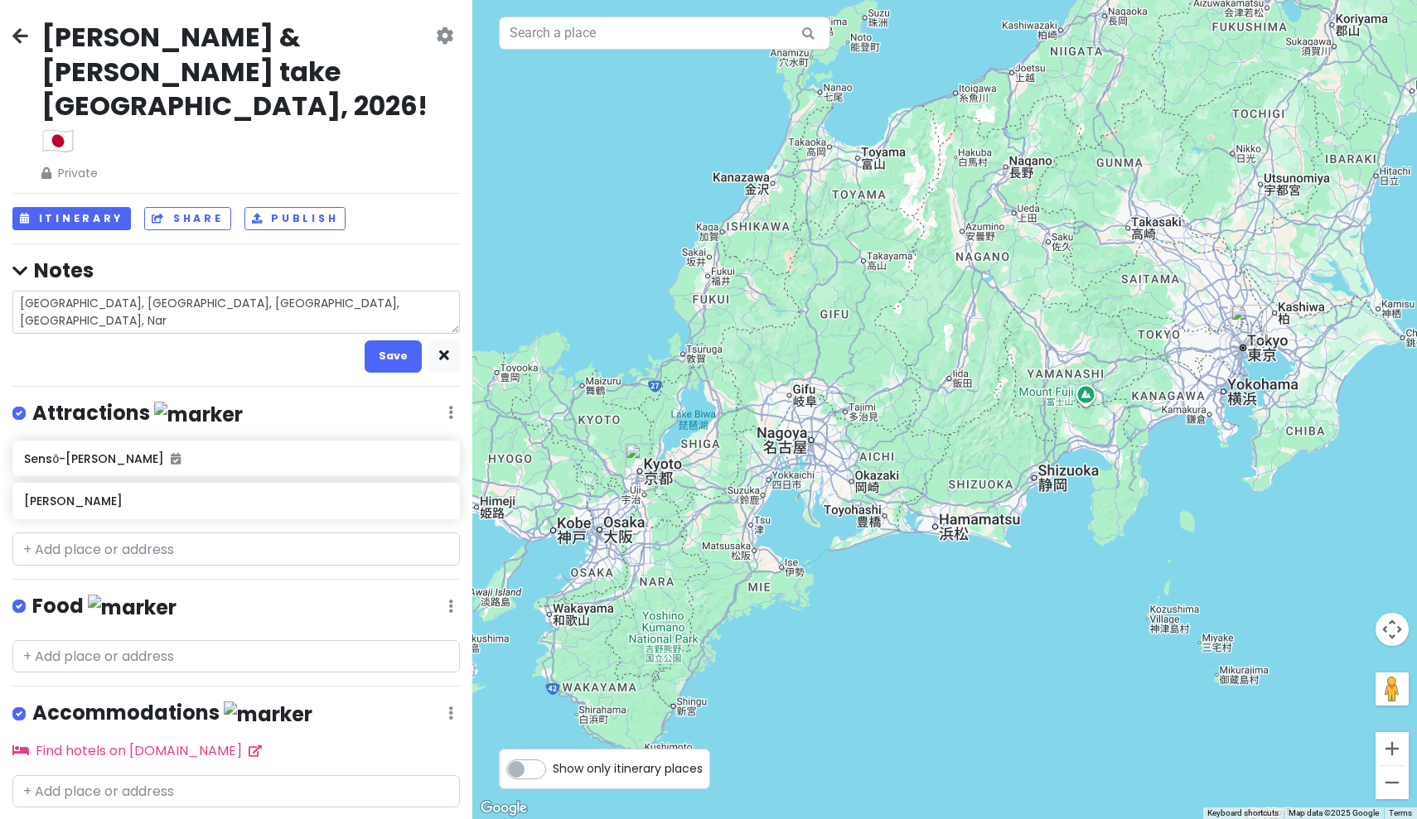
type textarea "[GEOGRAPHIC_DATA], [GEOGRAPHIC_DATA], [GEOGRAPHIC_DATA], [GEOGRAPHIC_DATA], [GE…"
type textarea "x"
type textarea "[GEOGRAPHIC_DATA], [GEOGRAPHIC_DATA], [GEOGRAPHIC_DATA], [GEOGRAPHIC_DATA], Nar"
type textarea "x"
type textarea "[GEOGRAPHIC_DATA], [GEOGRAPHIC_DATA], [GEOGRAPHIC_DATA], [GEOGRAPHIC_DATA], [GE…"
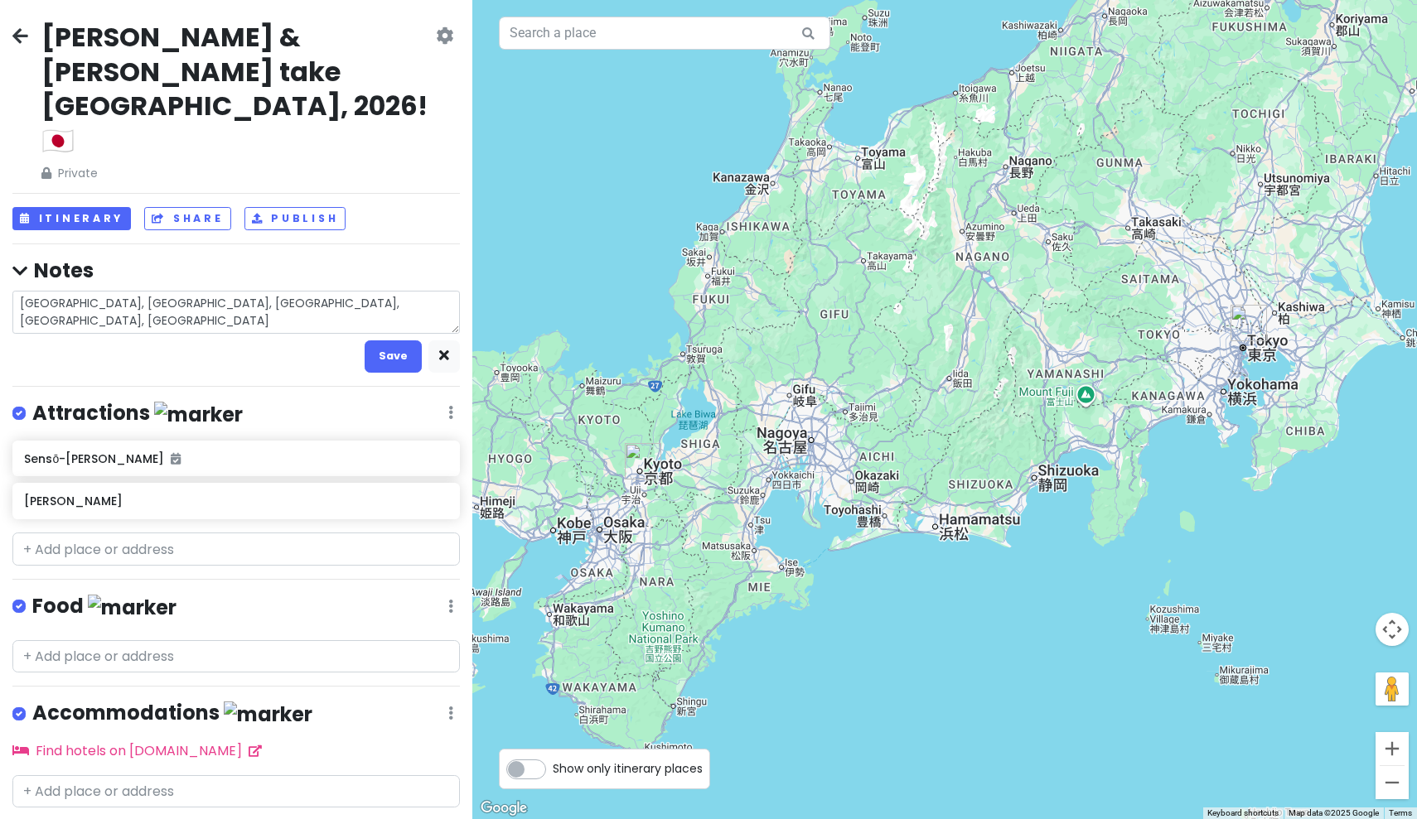
type textarea "x"
type textarea "[GEOGRAPHIC_DATA], [GEOGRAPHIC_DATA], [GEOGRAPHIC_DATA], [GEOGRAPHIC_DATA], [GE…"
type textarea "x"
type textarea "[GEOGRAPHIC_DATA], [GEOGRAPHIC_DATA], [GEOGRAPHIC_DATA], [GEOGRAPHIC_DATA], [GE…"
click at [125, 291] on textarea "[GEOGRAPHIC_DATA], [GEOGRAPHIC_DATA], [GEOGRAPHIC_DATA], [GEOGRAPHIC_DATA], [GE…" at bounding box center [235, 312] width 447 height 43
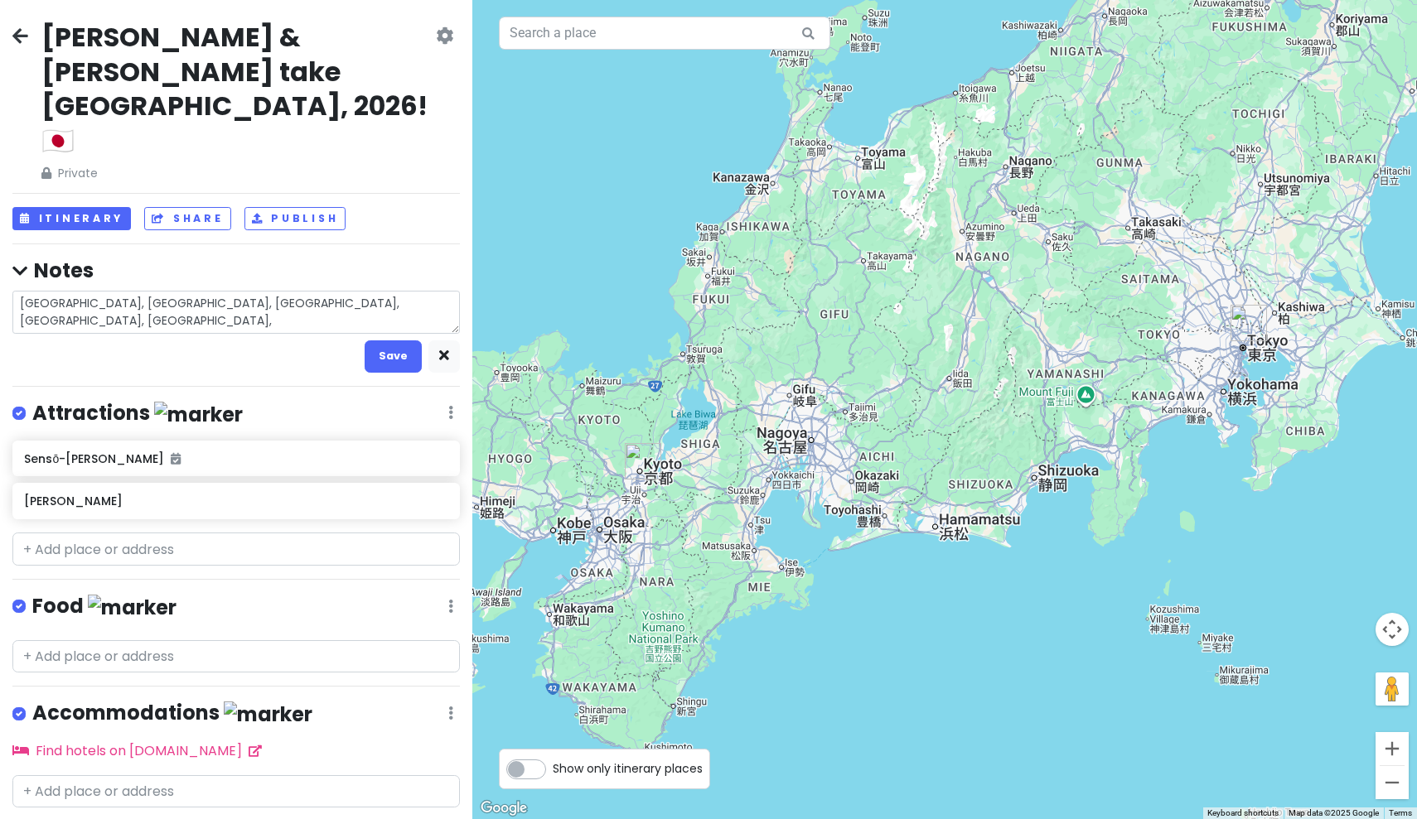
type textarea "x"
type textarea "[GEOGRAPHIC_DATA], [GEOGRAPHIC_DATA], [GEOGRAPHIC_DATA], [GEOGRAPHIC_DATA], [GE…"
type textarea "x"
type textarea "[GEOGRAPHIC_DATA], [GEOGRAPHIC_DATA], [GEOGRAPHIC_DATA], [GEOGRAPHIC_DATA], [GE…"
type textarea "x"
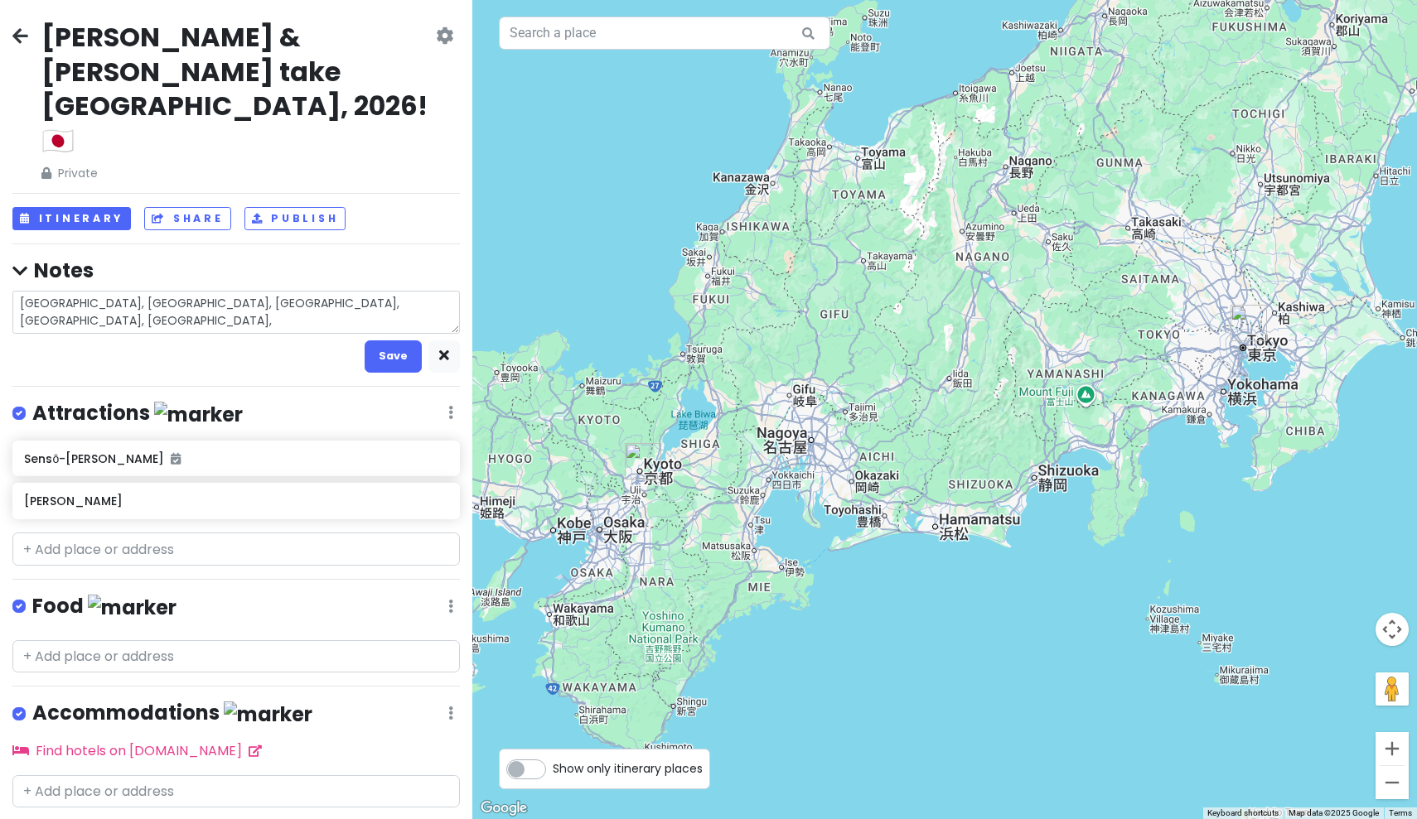
type textarea "[GEOGRAPHIC_DATA], [GEOGRAPHIC_DATA], [GEOGRAPHIC_DATA], [GEOGRAPHIC_DATA], [GE…"
type textarea "x"
type textarea "[GEOGRAPHIC_DATA], [GEOGRAPHIC_DATA], [GEOGRAPHIC_DATA], [GEOGRAPHIC_DATA], [GE…"
type textarea "x"
type textarea "[GEOGRAPHIC_DATA], [GEOGRAPHIC_DATA], [DEMOGRAPHIC_DATA], [GEOGRAPHIC_DATA], [G…"
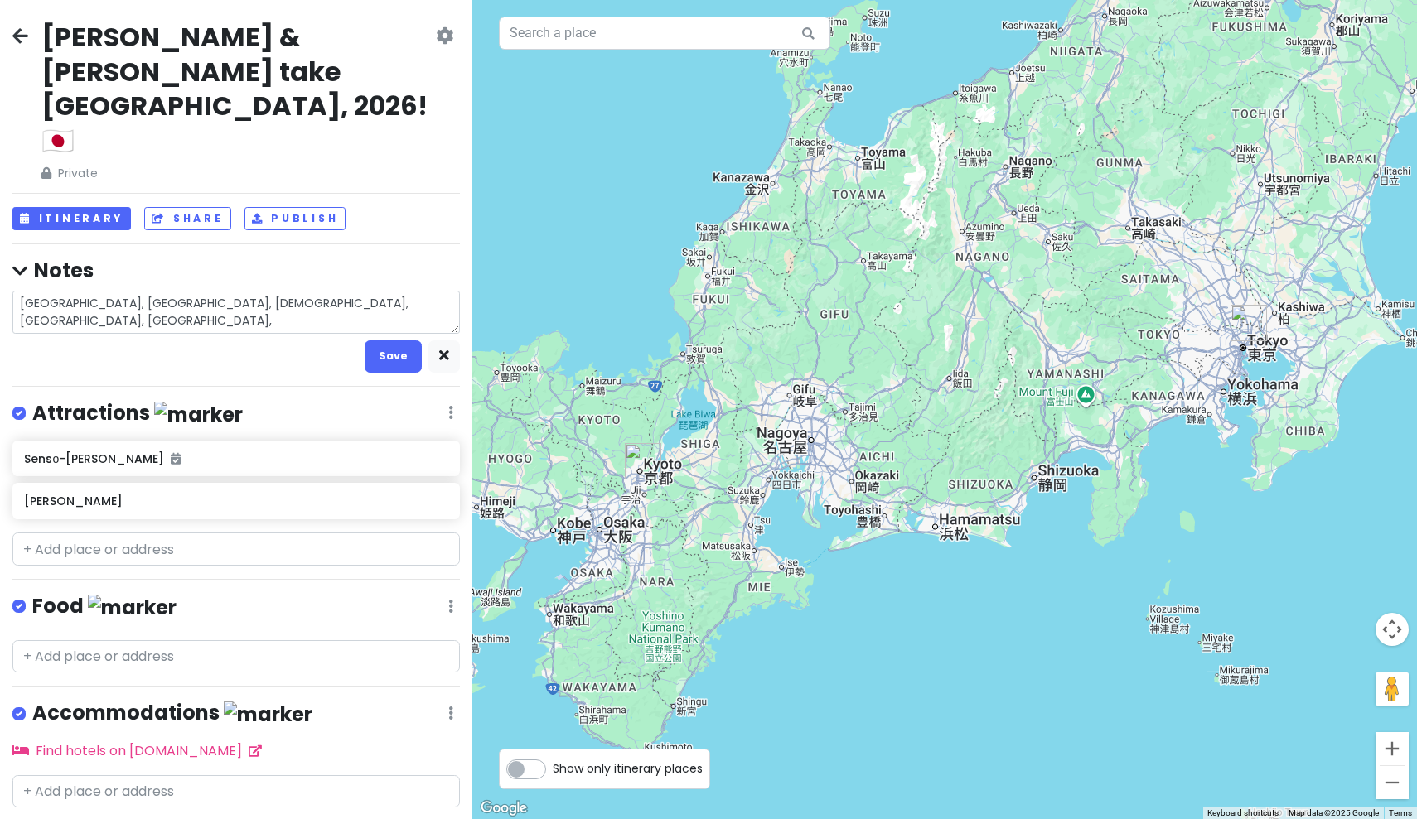
type textarea "x"
type textarea "[GEOGRAPHIC_DATA], [GEOGRAPHIC_DATA], [GEOGRAPHIC_DATA],[GEOGRAPHIC_DATA], [GEO…"
type textarea "x"
type textarea "[GEOGRAPHIC_DATA], [GEOGRAPHIC_DATA], [GEOGRAPHIC_DATA], [GEOGRAPHIC_DATA], [GE…"
click at [293, 291] on textarea "[GEOGRAPHIC_DATA], [GEOGRAPHIC_DATA], [GEOGRAPHIC_DATA], [GEOGRAPHIC_DATA], [GE…" at bounding box center [235, 312] width 447 height 43
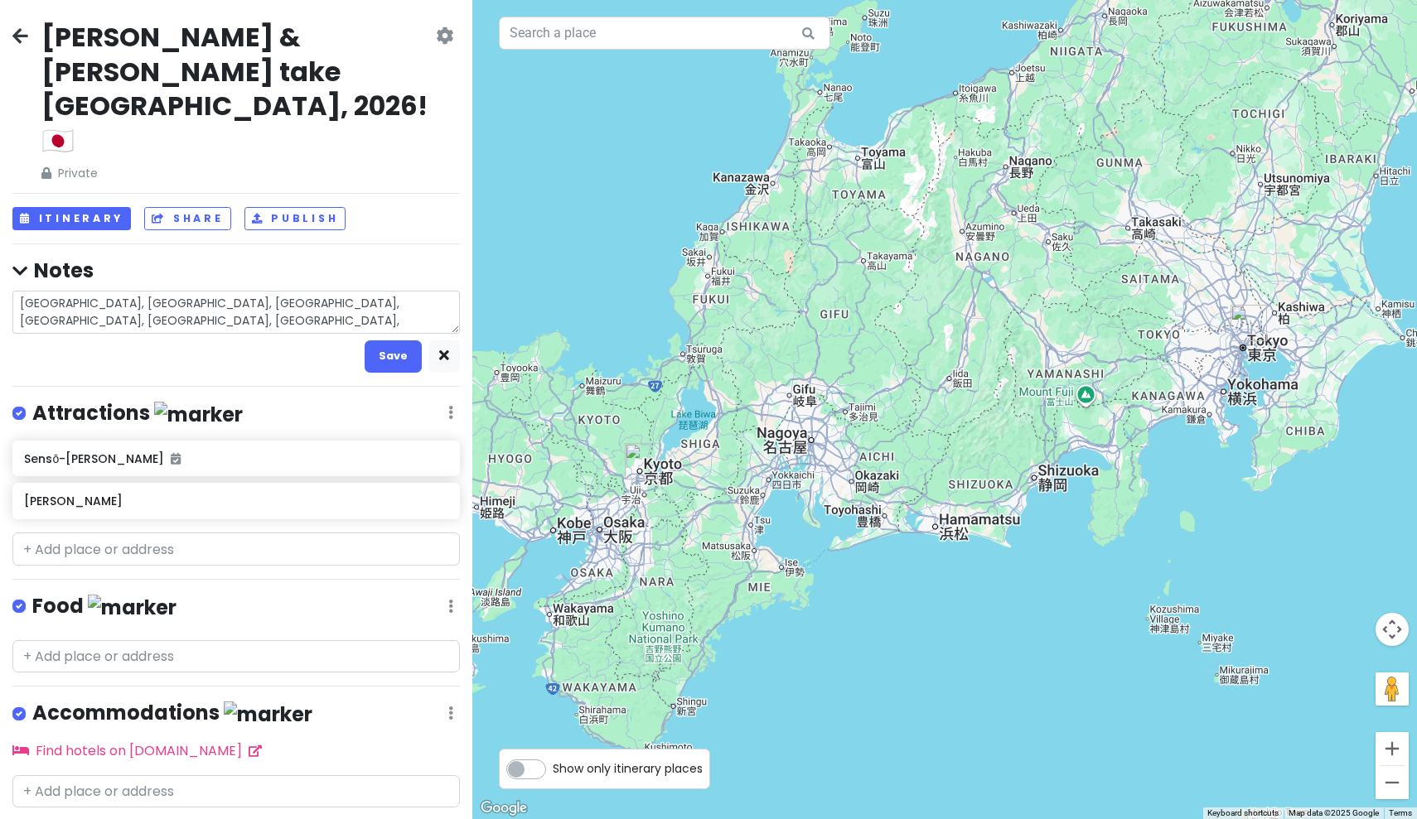
type textarea "x"
type textarea "[GEOGRAPHIC_DATA], [GEOGRAPHIC_DATA], [GEOGRAPHIC_DATA], [GEOGRAPHIC_DATA], [GE…"
type textarea "x"
type textarea "[GEOGRAPHIC_DATA], [GEOGRAPHIC_DATA], [GEOGRAPHIC_DATA], [GEOGRAPHIC_DATA], [GE…"
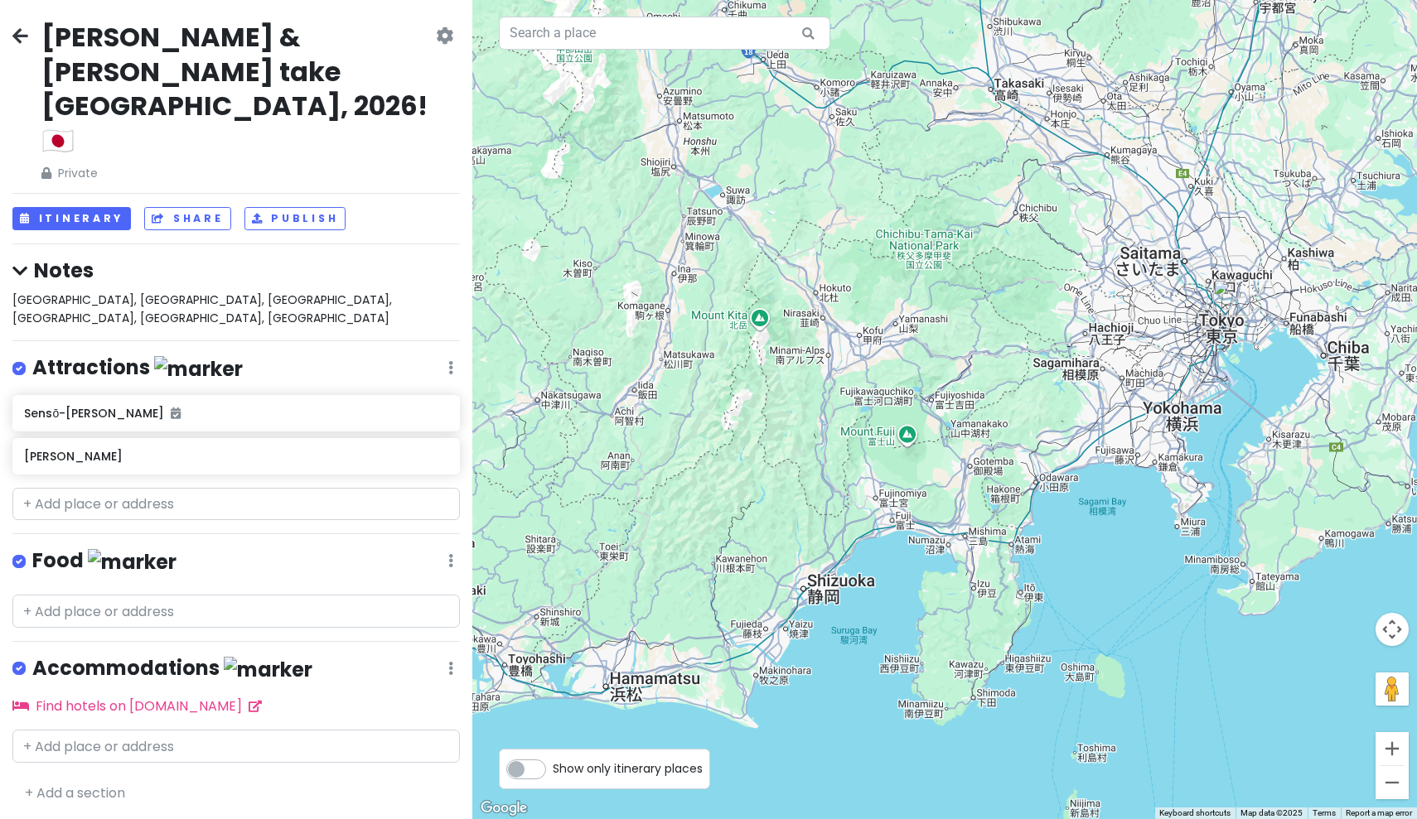
click at [553, 775] on label "Show only itinerary places" at bounding box center [628, 766] width 150 height 20
click at [553, 766] on input "Show only itinerary places" at bounding box center [558, 761] width 11 height 11
click at [553, 771] on label "Show only itinerary places" at bounding box center [628, 766] width 150 height 20
click at [553, 766] on input "Show only itinerary places" at bounding box center [558, 761] width 11 height 11
checkbox input "false"
